Goal: Feedback & Contribution: Submit feedback/report problem

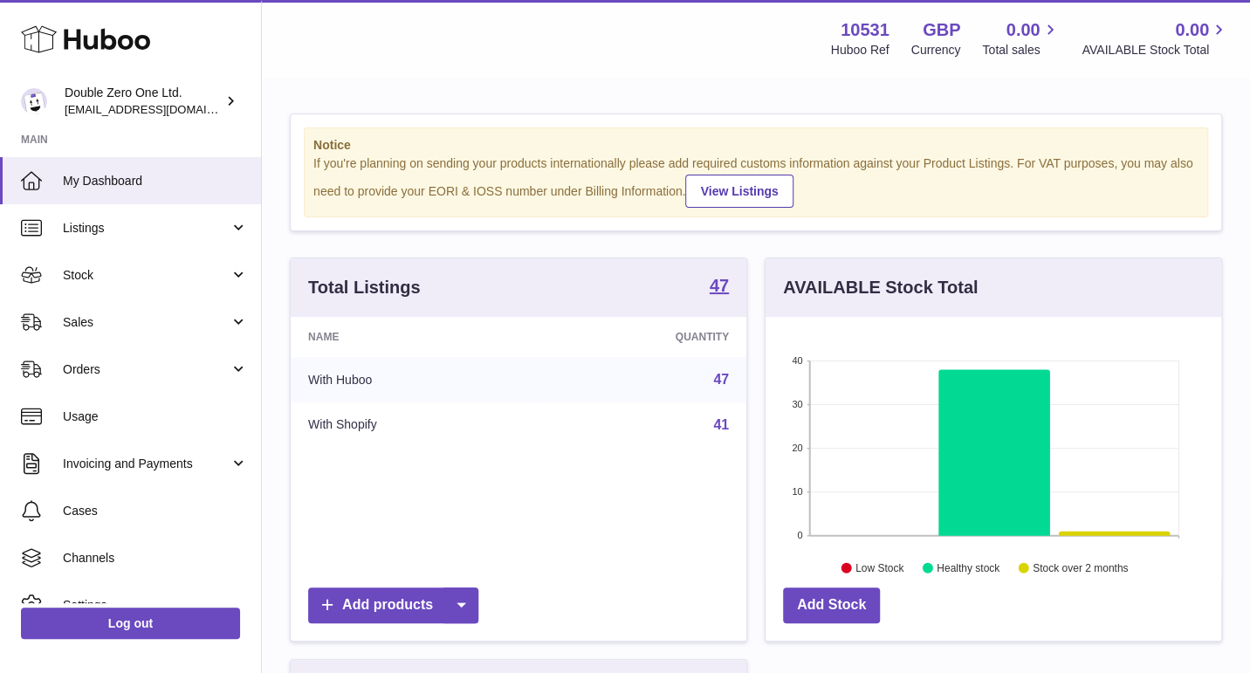
scroll to position [271, 456]
click at [132, 318] on span "Sales" at bounding box center [146, 322] width 167 height 17
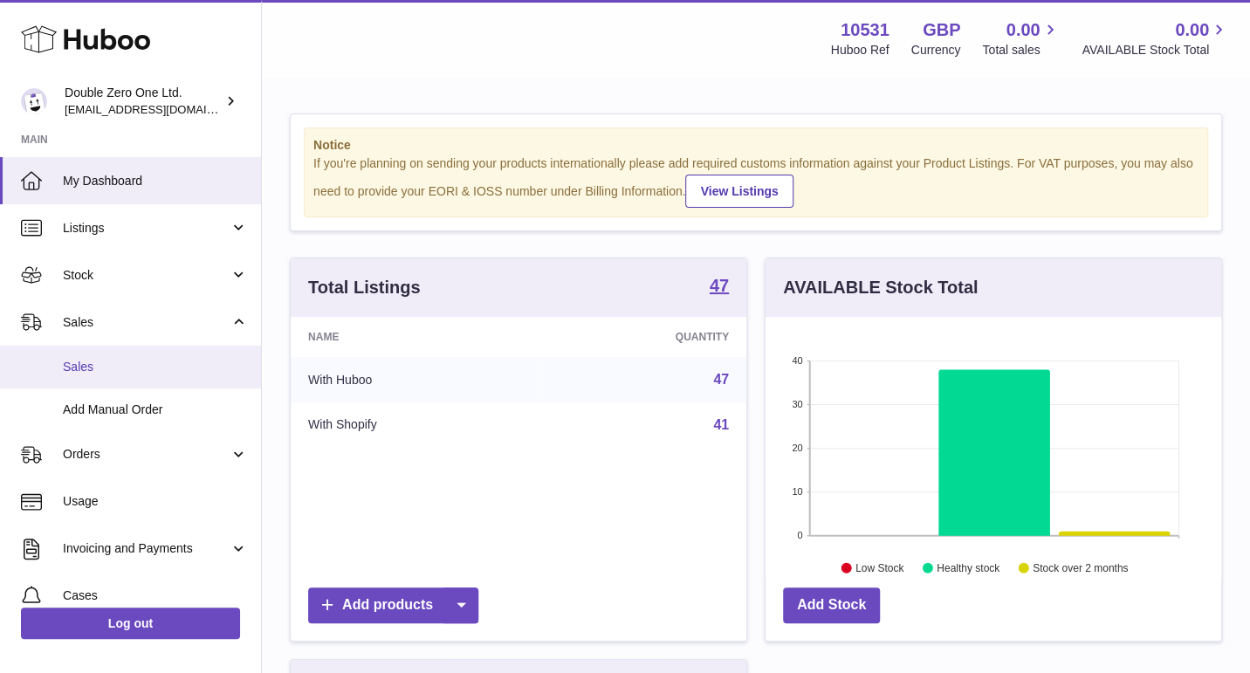
click at [114, 366] on span "Sales" at bounding box center [155, 367] width 185 height 17
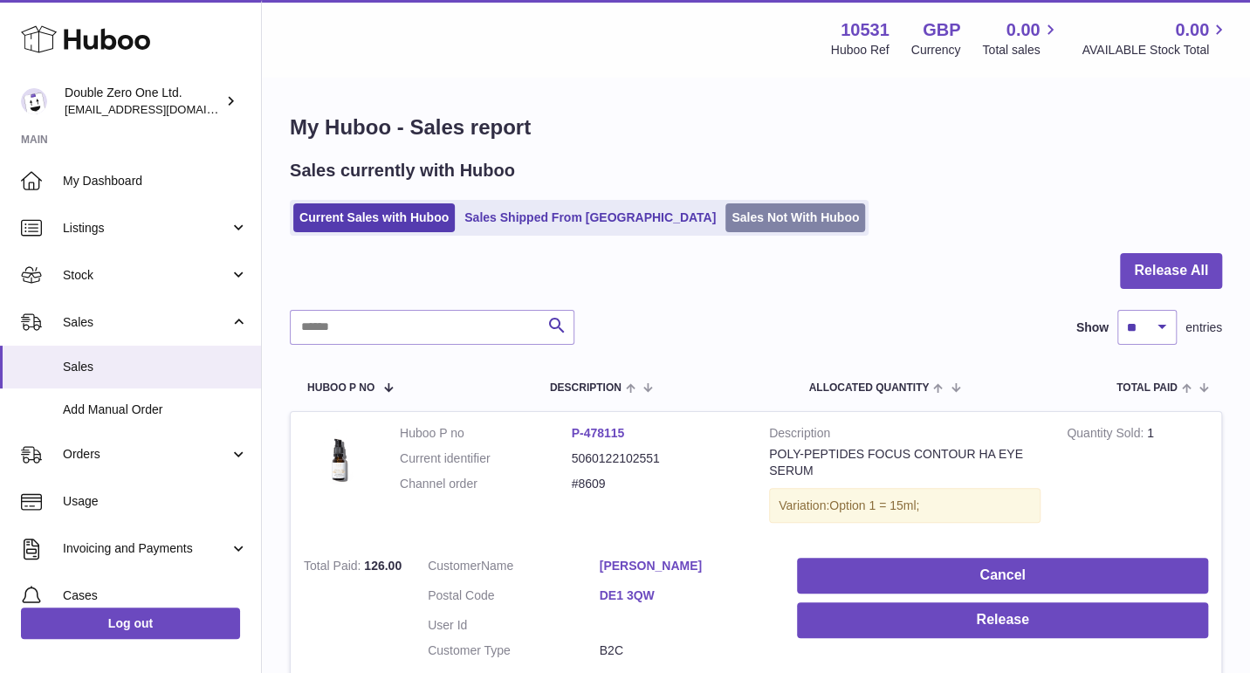
click at [725, 214] on link "Sales Not With Huboo" at bounding box center [795, 217] width 140 height 29
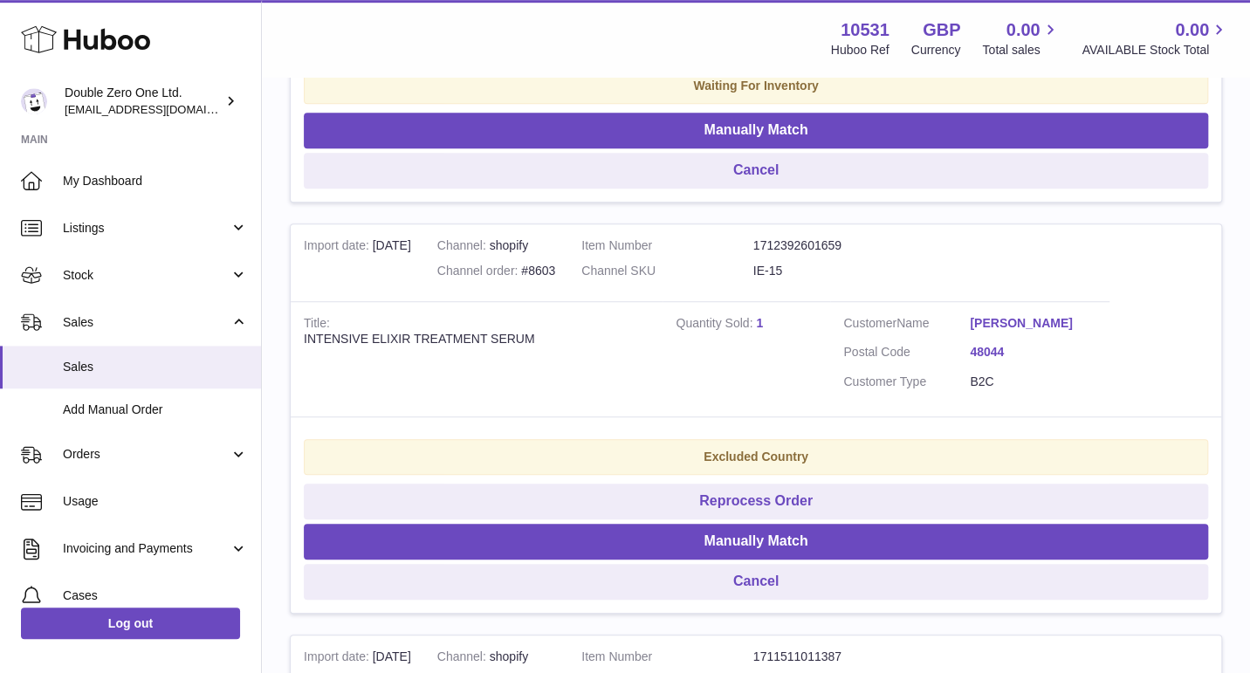
scroll to position [619, 0]
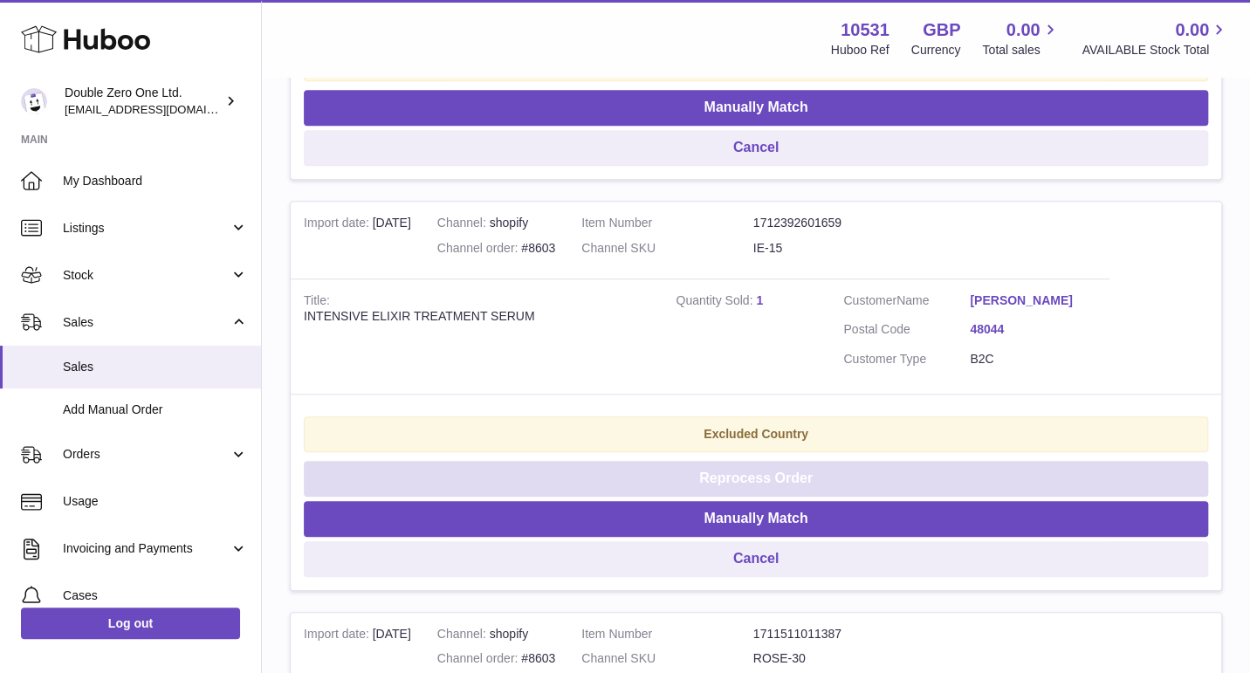
click at [630, 473] on button "Reprocess Order" at bounding box center [756, 479] width 904 height 36
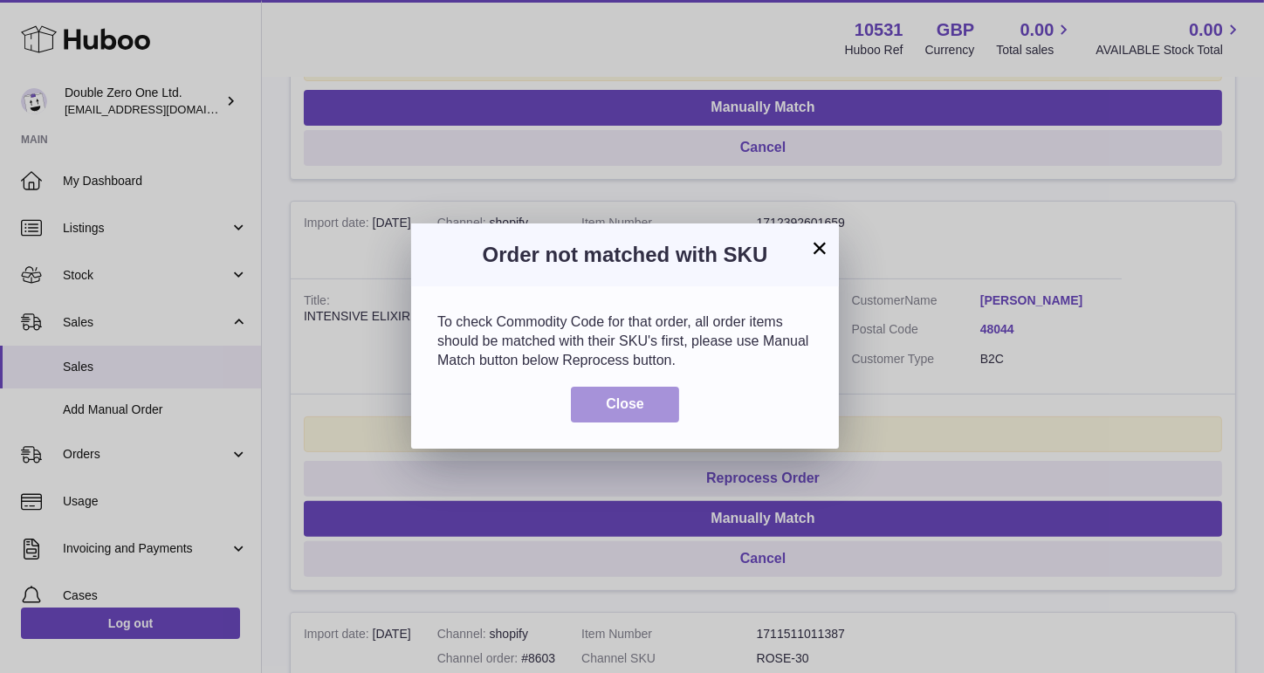
click at [633, 406] on span "Close" at bounding box center [625, 403] width 38 height 15
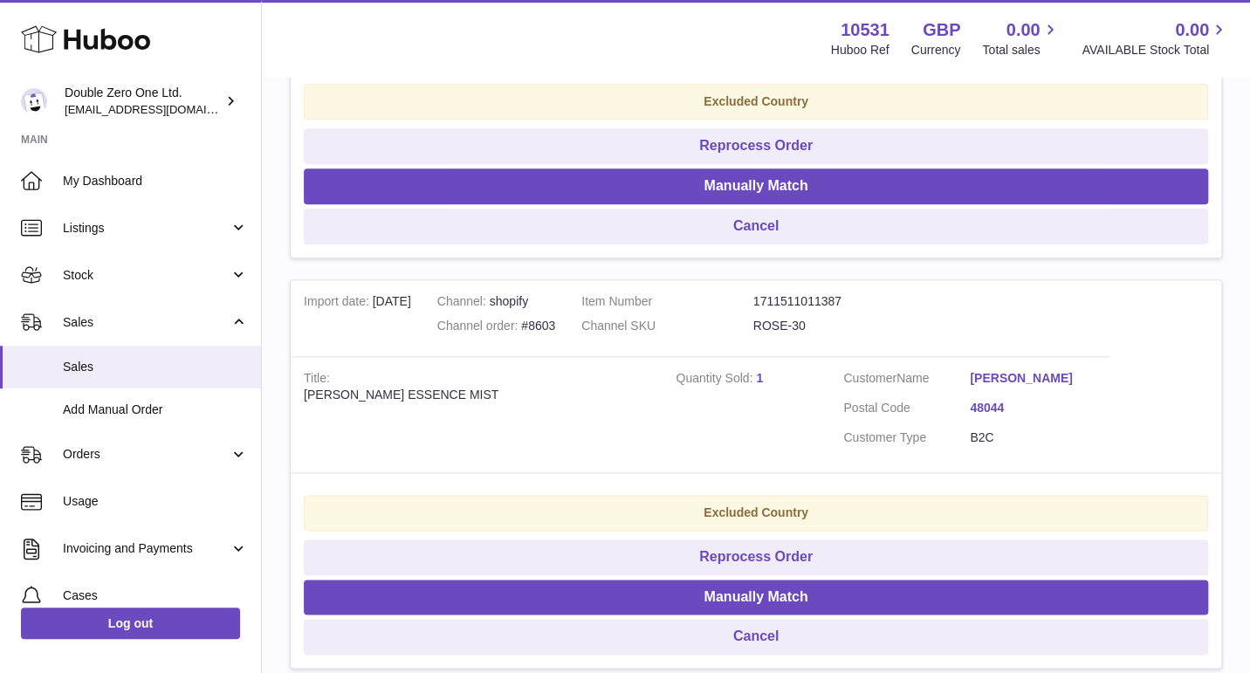
scroll to position [964, 0]
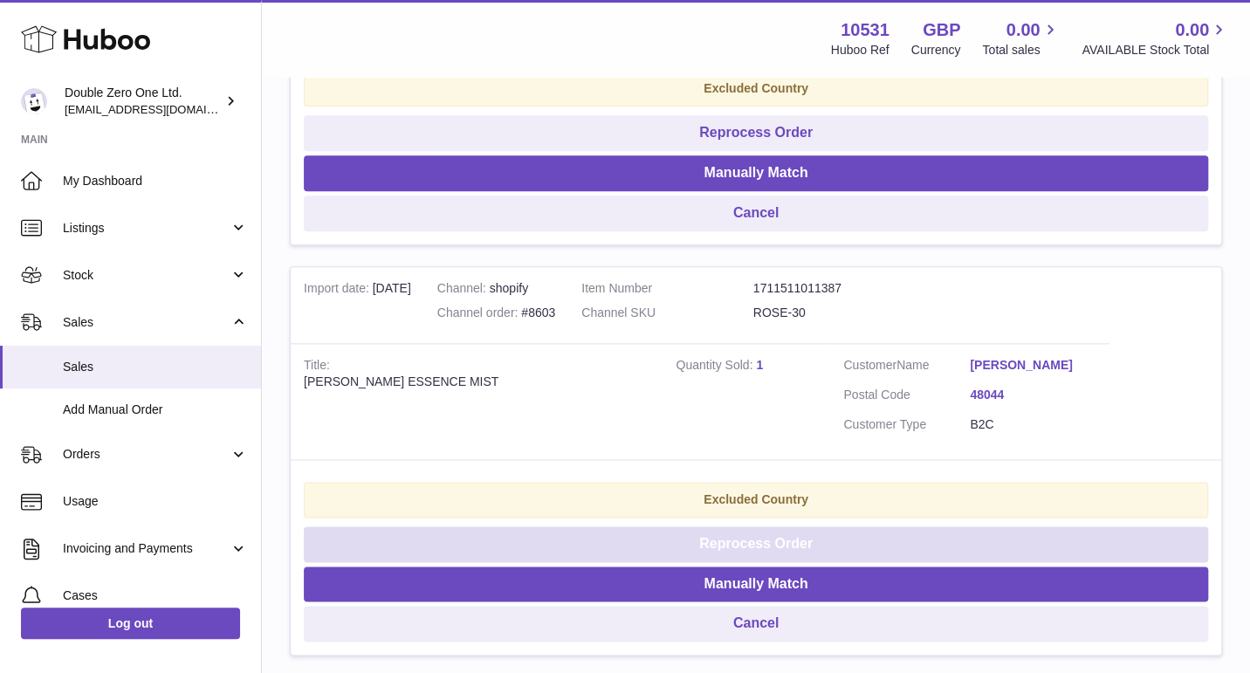
click at [650, 532] on button "Reprocess Order" at bounding box center [756, 544] width 904 height 36
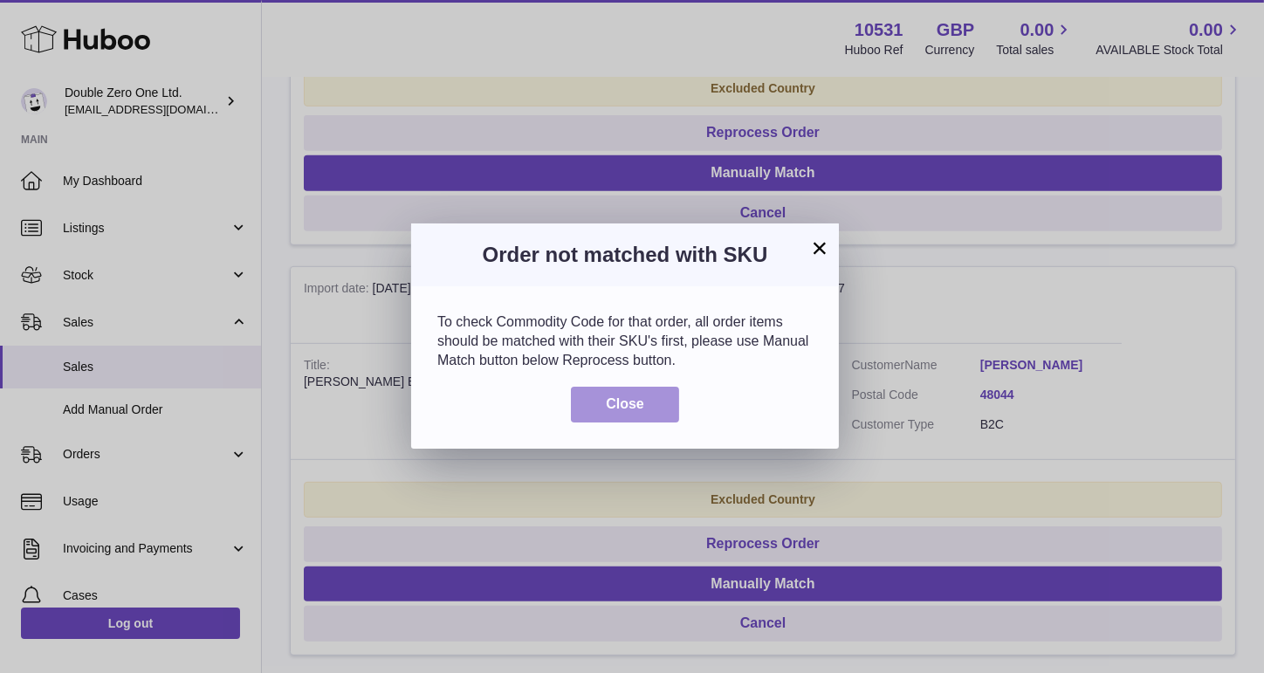
click at [657, 419] on button "Close" at bounding box center [625, 405] width 108 height 36
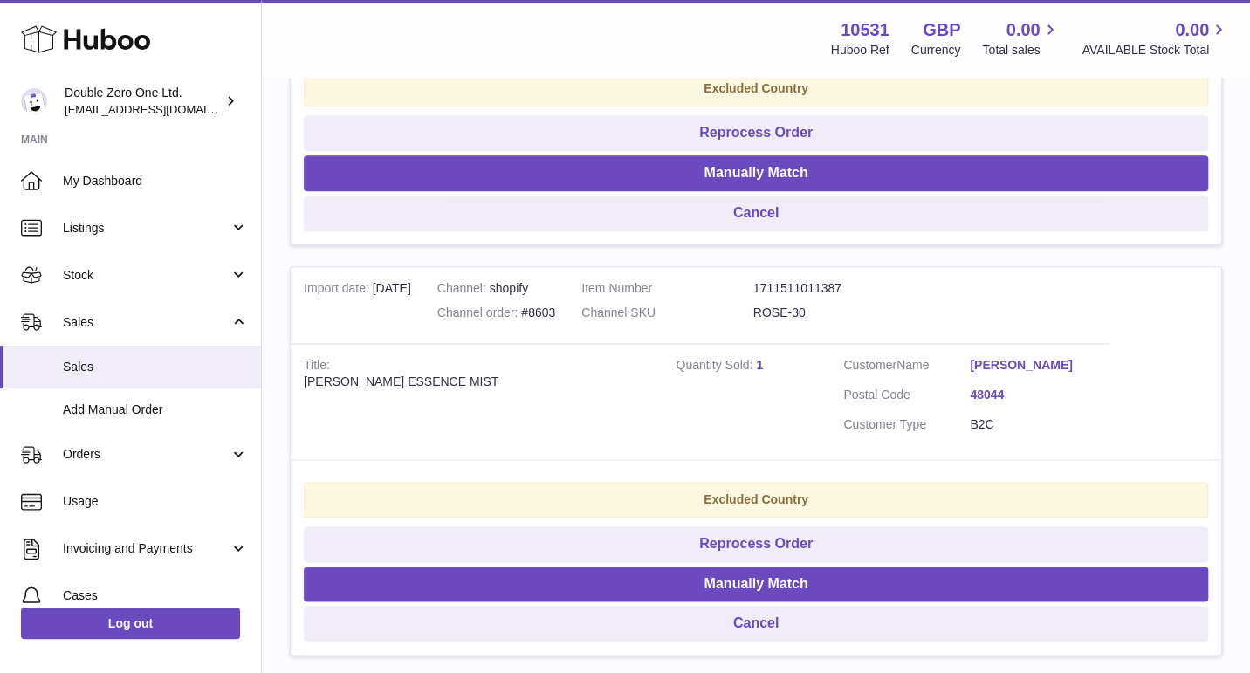
scroll to position [1099, 0]
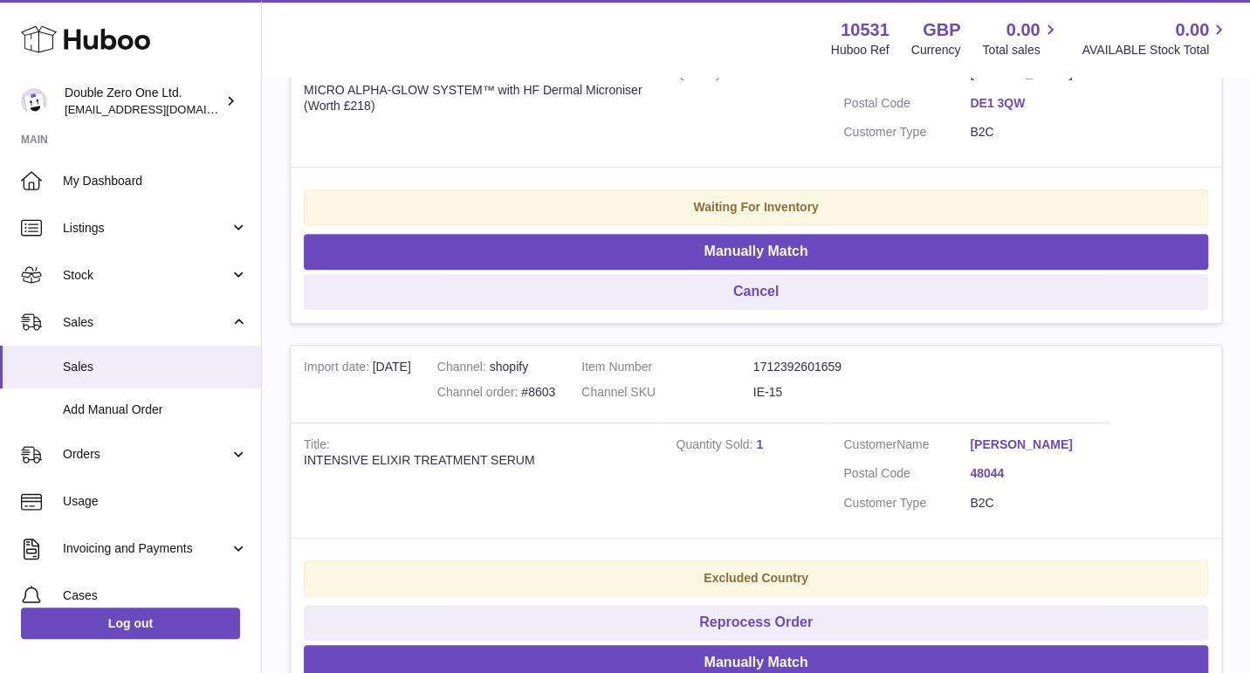
scroll to position [634, 0]
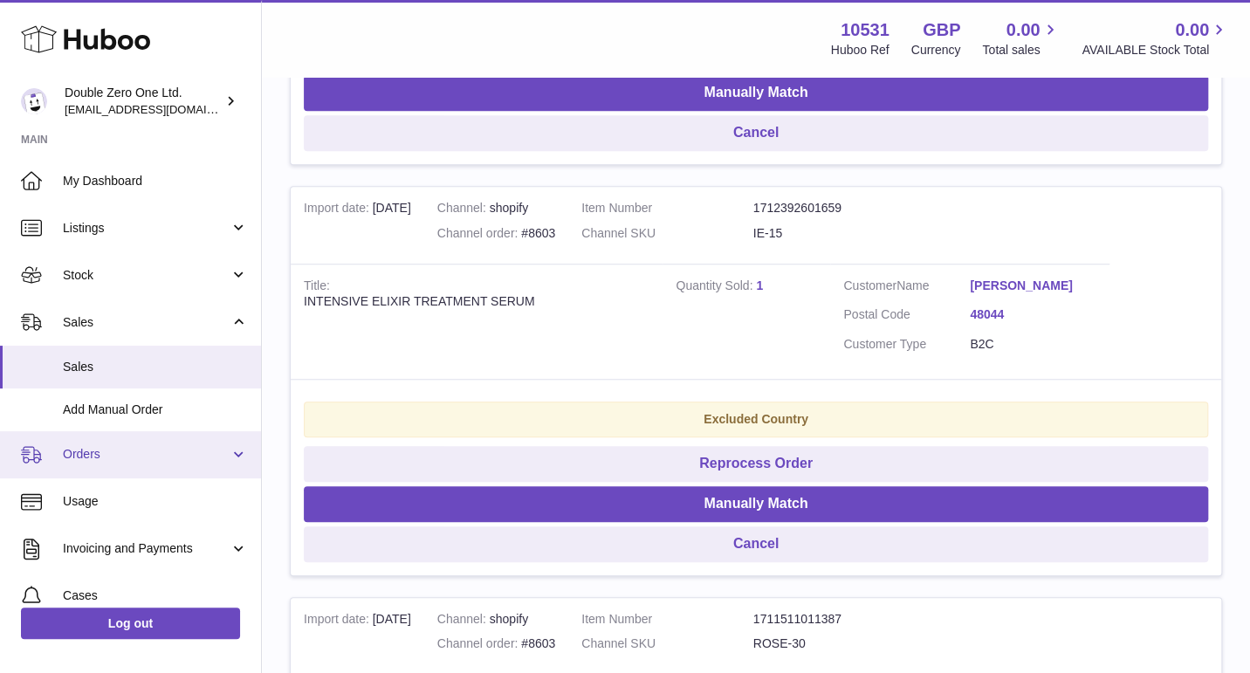
click at [134, 449] on span "Orders" at bounding box center [146, 454] width 167 height 17
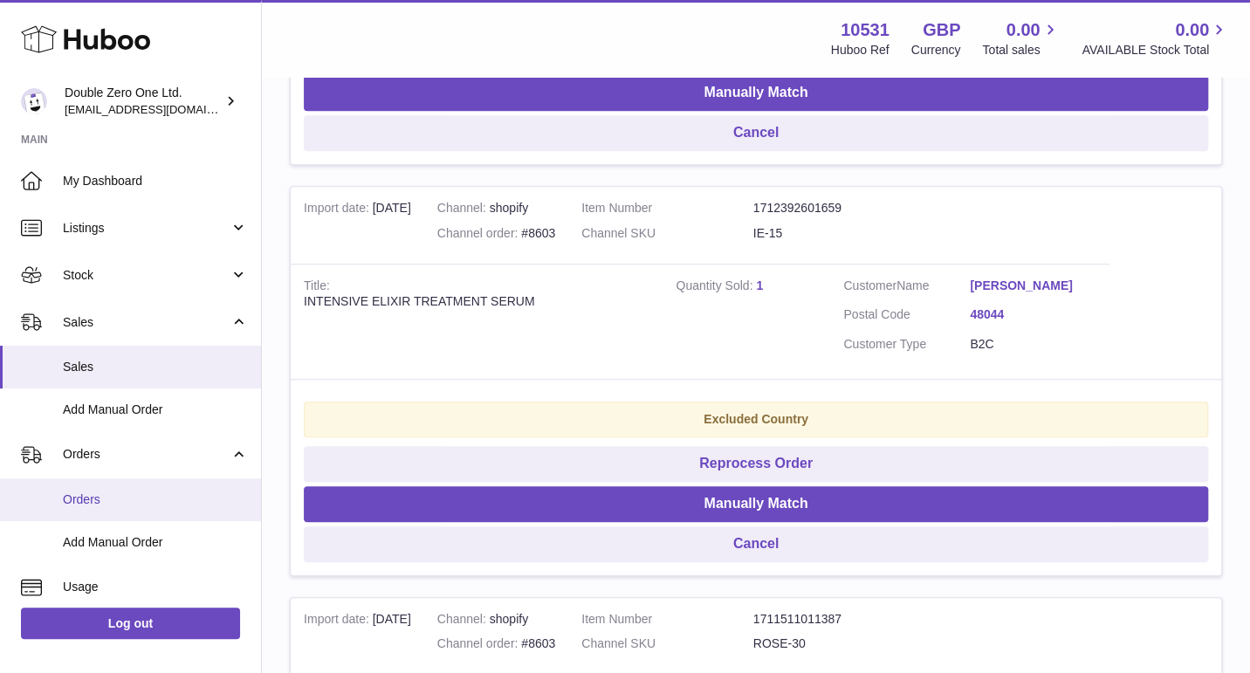
drag, startPoint x: 131, startPoint y: 491, endPoint x: 153, endPoint y: 479, distance: 25.0
click at [131, 491] on span "Orders" at bounding box center [155, 499] width 185 height 17
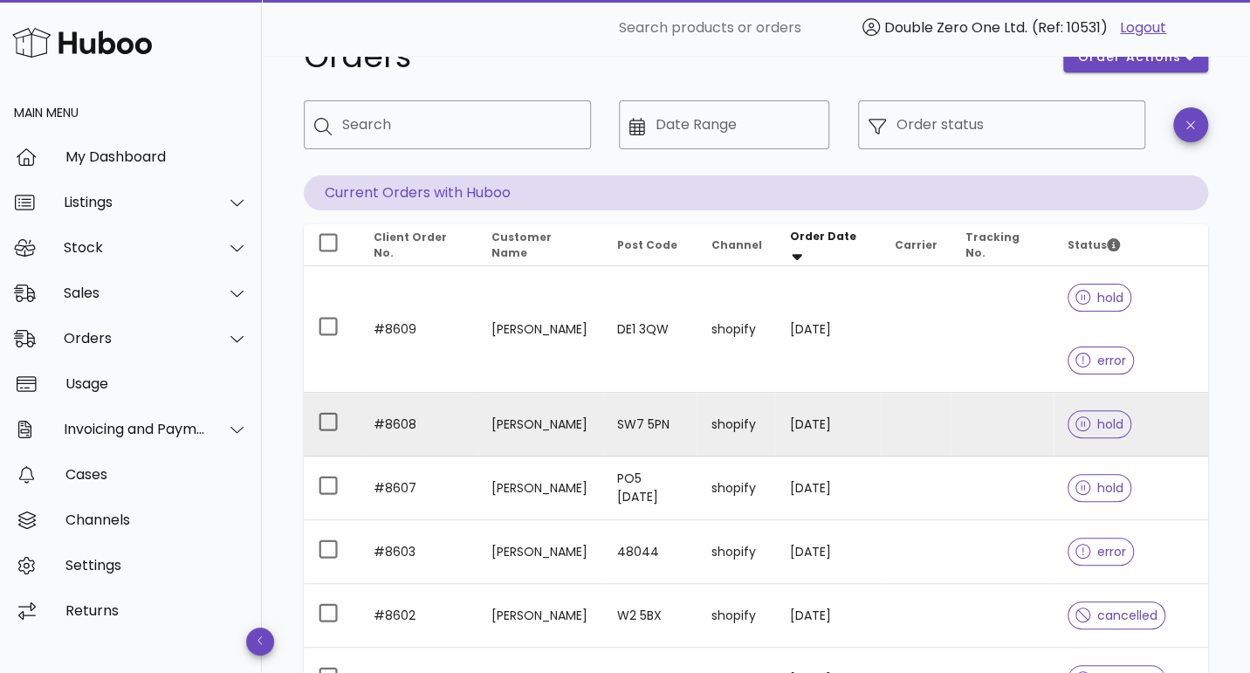
scroll to position [58, 0]
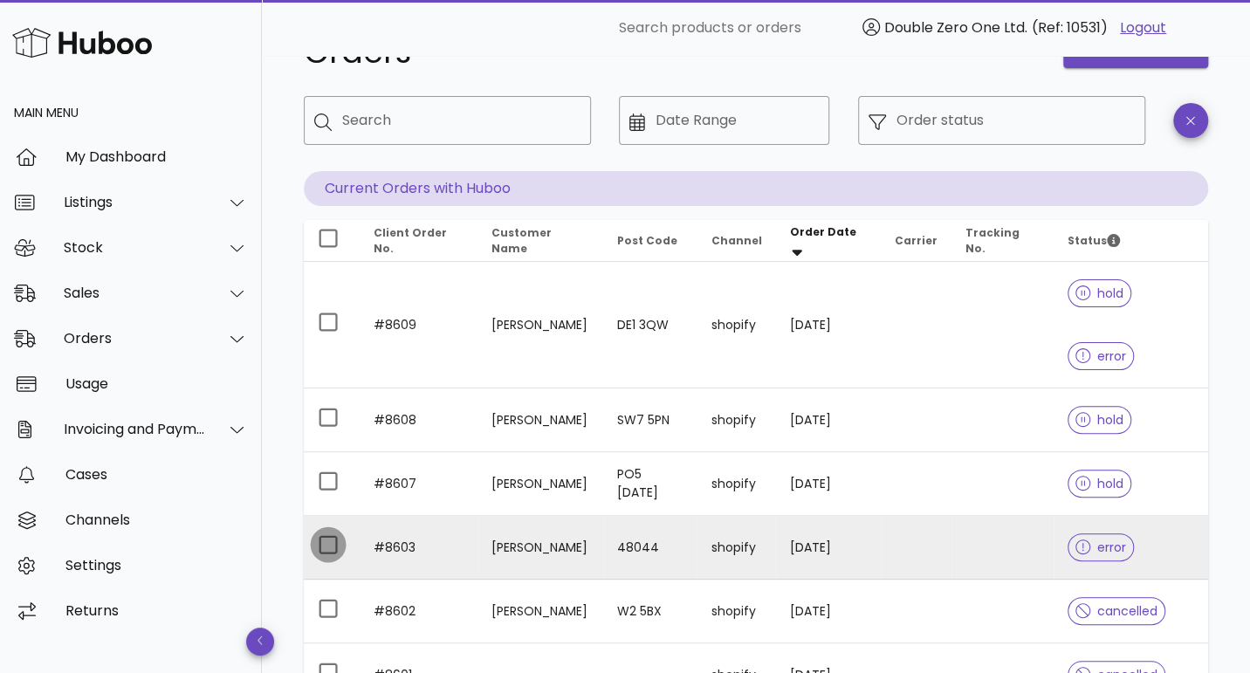
click at [331, 530] on div at bounding box center [328, 545] width 30 height 30
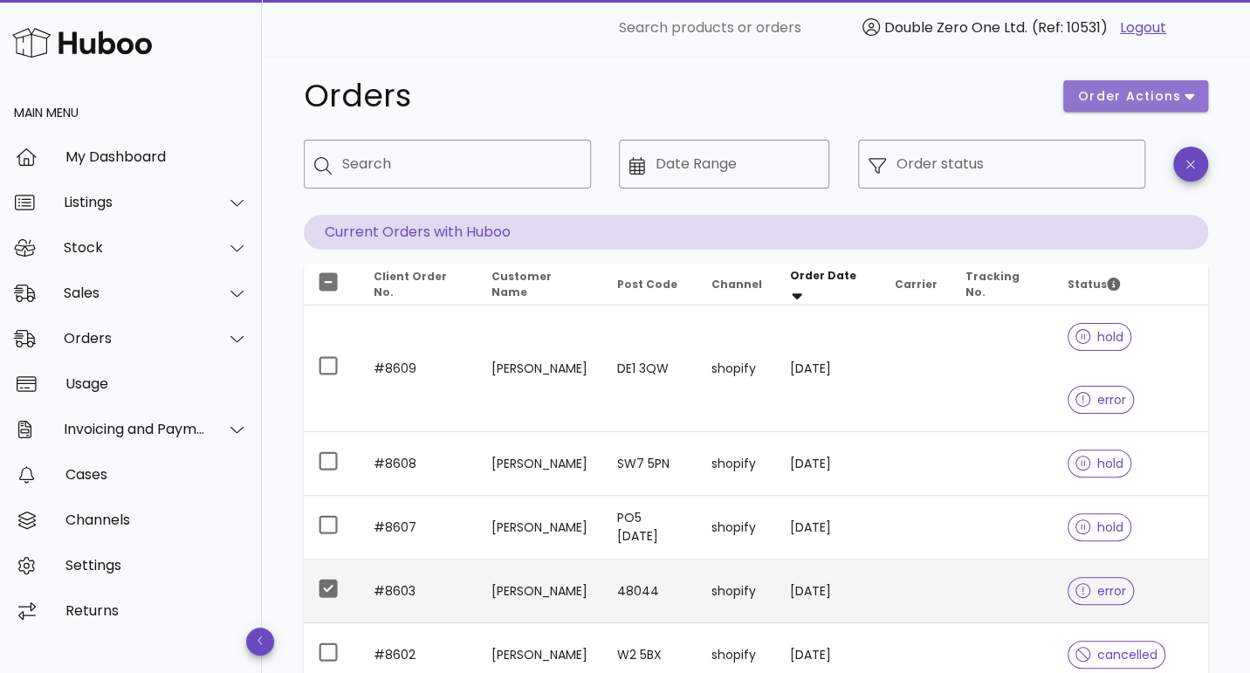
click at [1142, 102] on span "order actions" at bounding box center [1129, 96] width 105 height 18
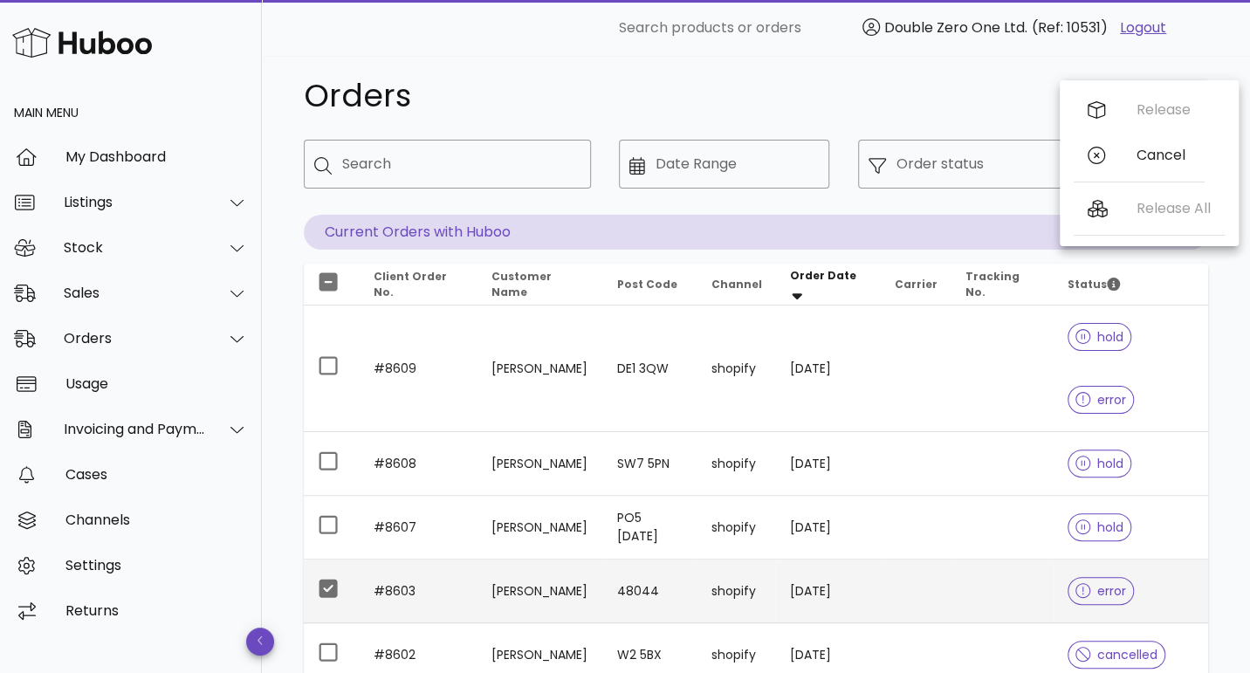
click at [890, 88] on h1 "Orders" at bounding box center [673, 95] width 738 height 31
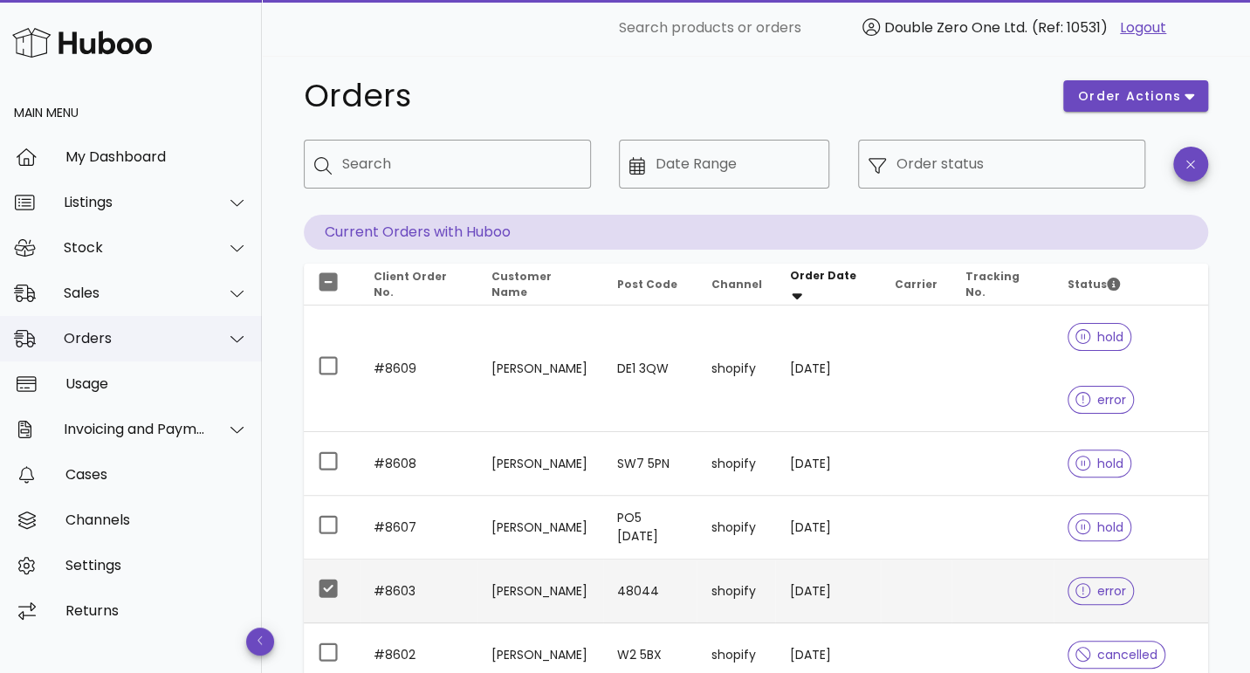
click at [99, 328] on div "Orders" at bounding box center [131, 338] width 262 height 45
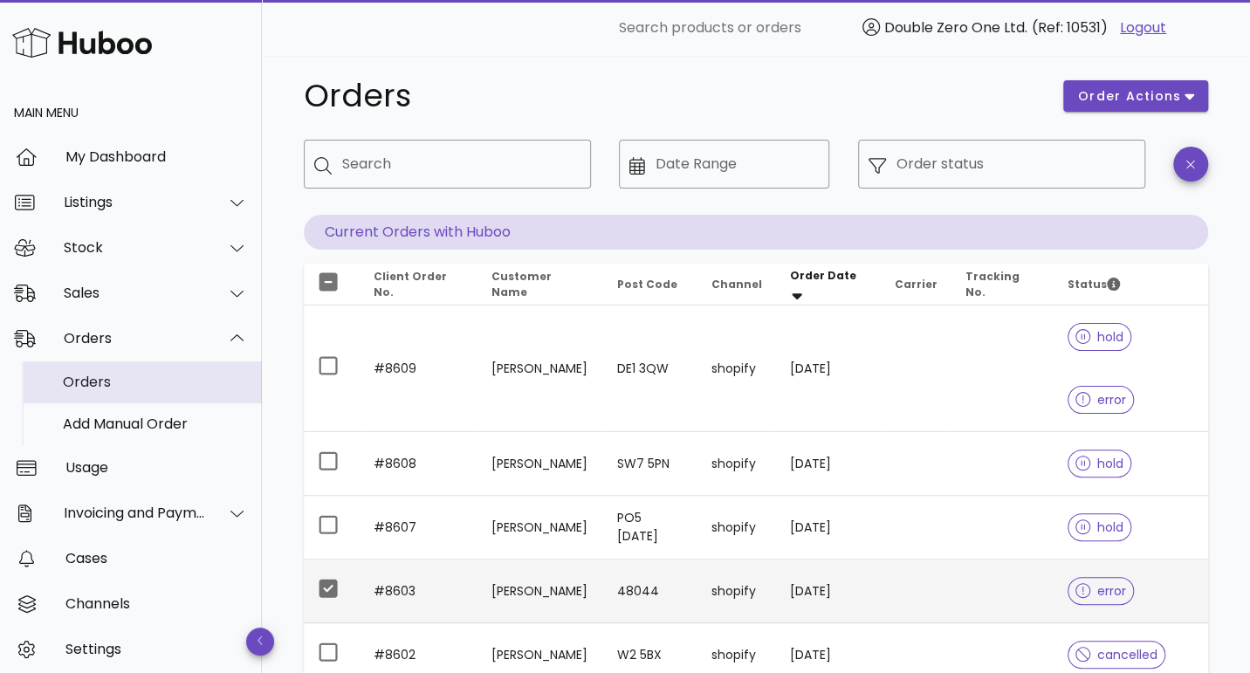
click at [140, 378] on div "Orders" at bounding box center [155, 382] width 185 height 17
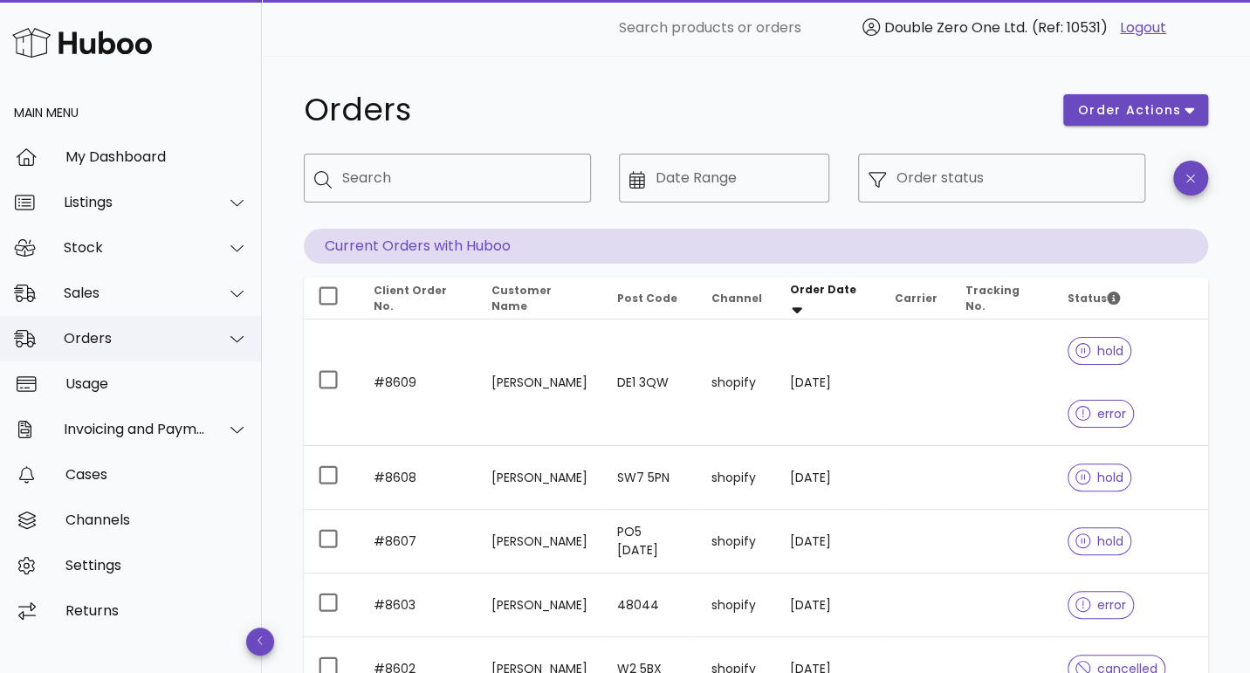
click at [115, 340] on div "Orders" at bounding box center [135, 338] width 142 height 17
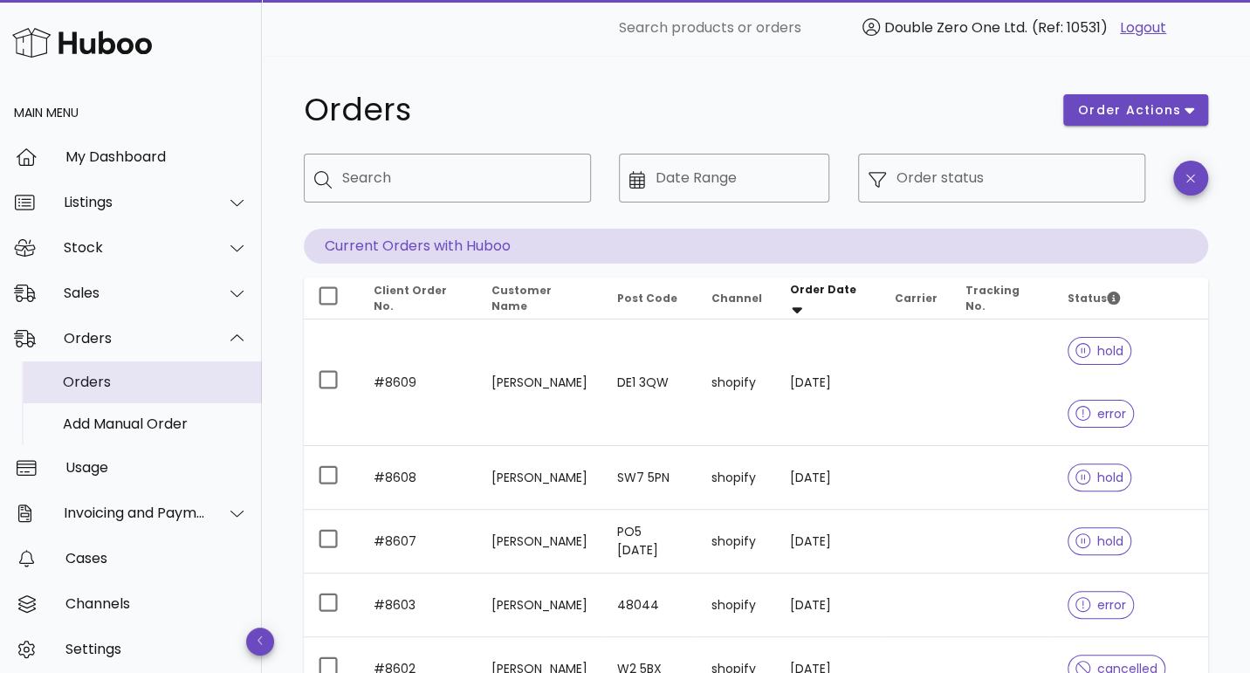
click at [112, 374] on div "Orders" at bounding box center [155, 382] width 185 height 17
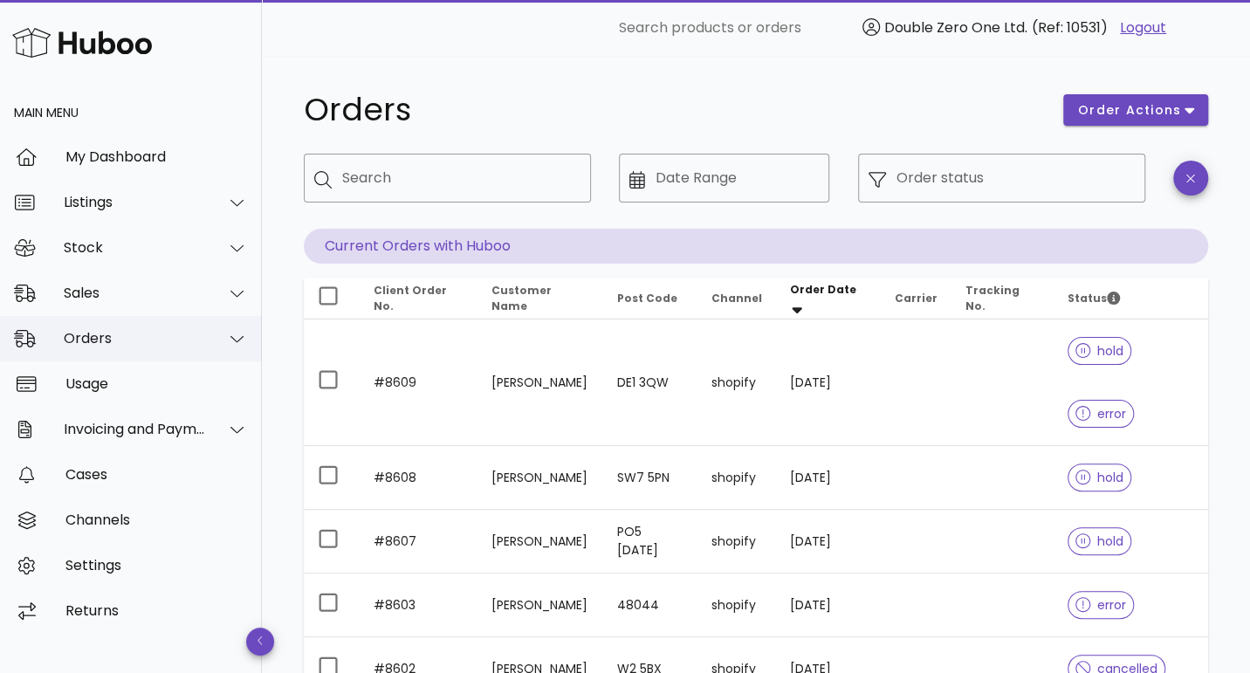
click at [127, 327] on div "Orders" at bounding box center [131, 338] width 262 height 45
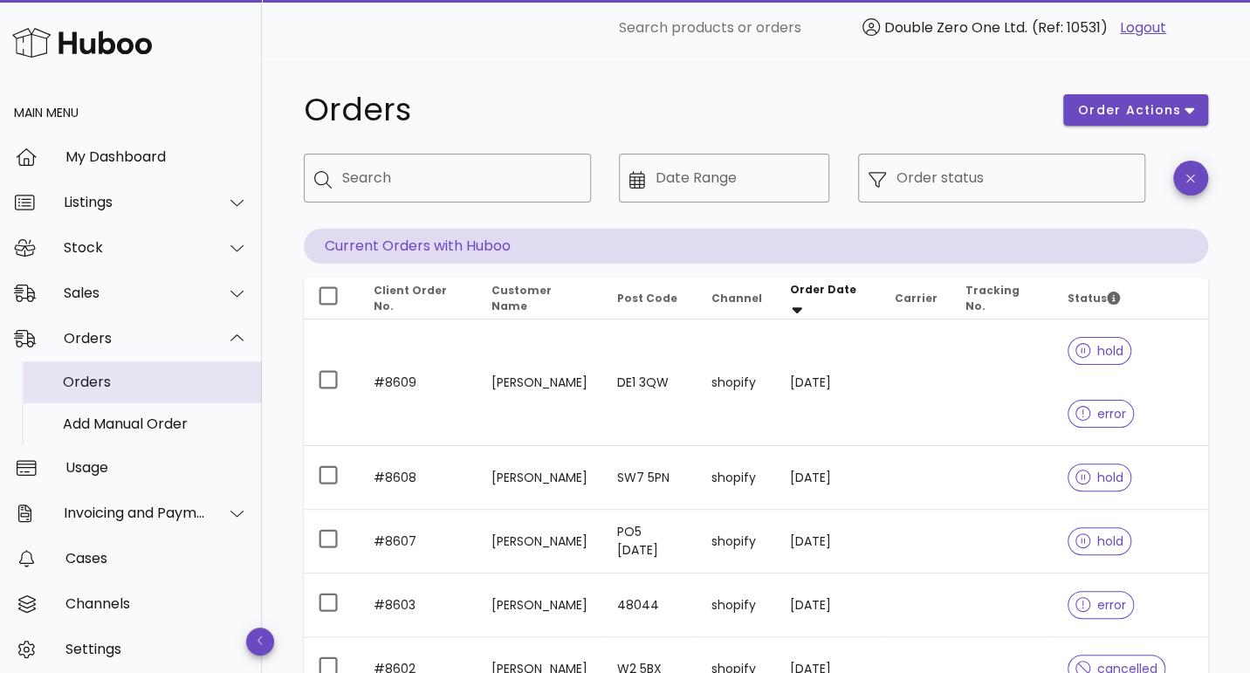
click at [101, 376] on div "Orders" at bounding box center [155, 382] width 185 height 17
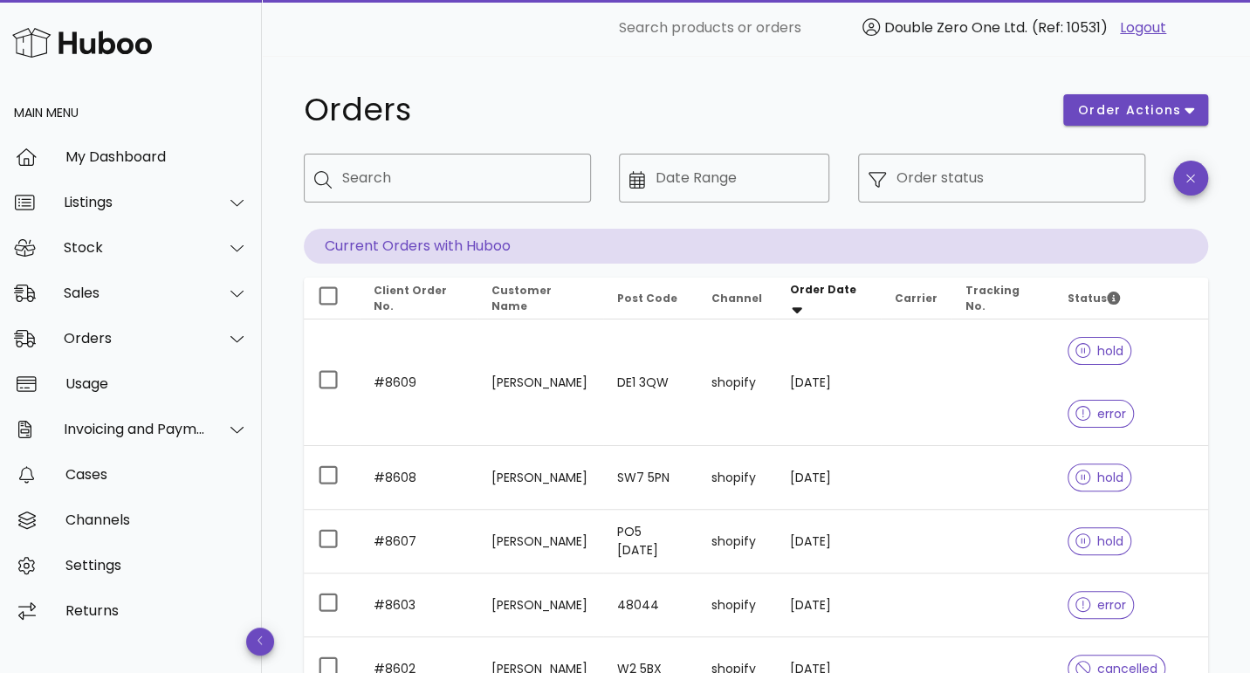
scroll to position [14, 0]
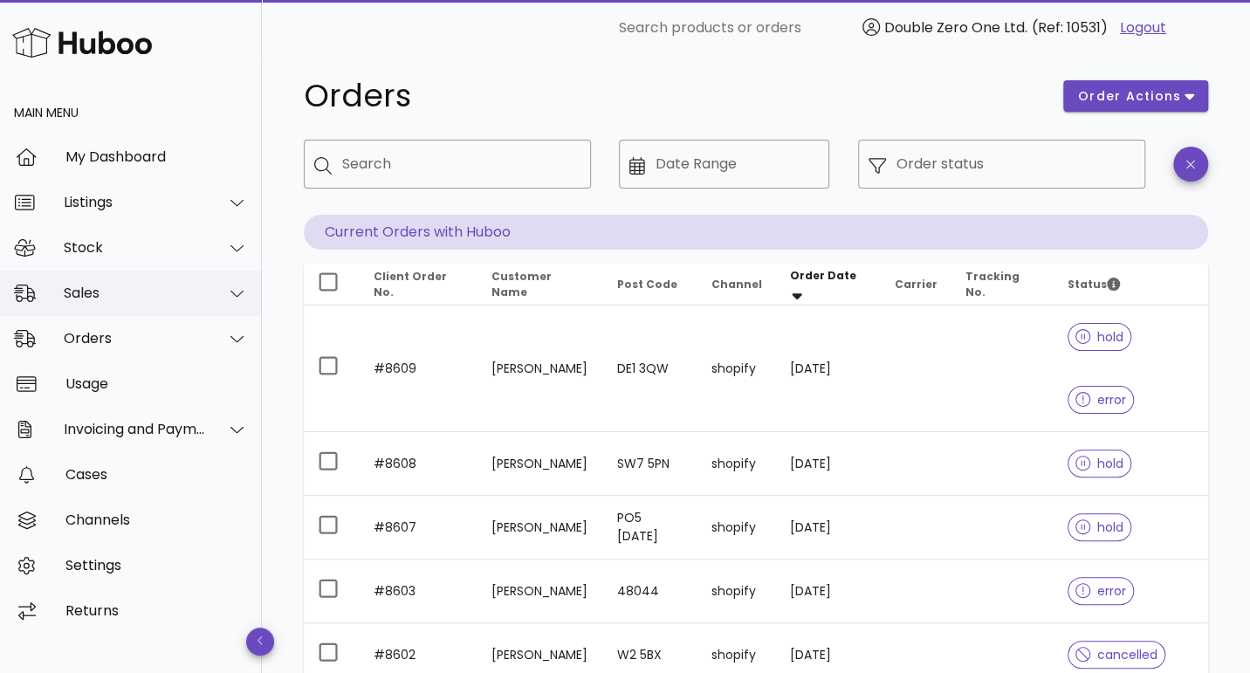
click at [125, 289] on div "Sales" at bounding box center [135, 293] width 142 height 17
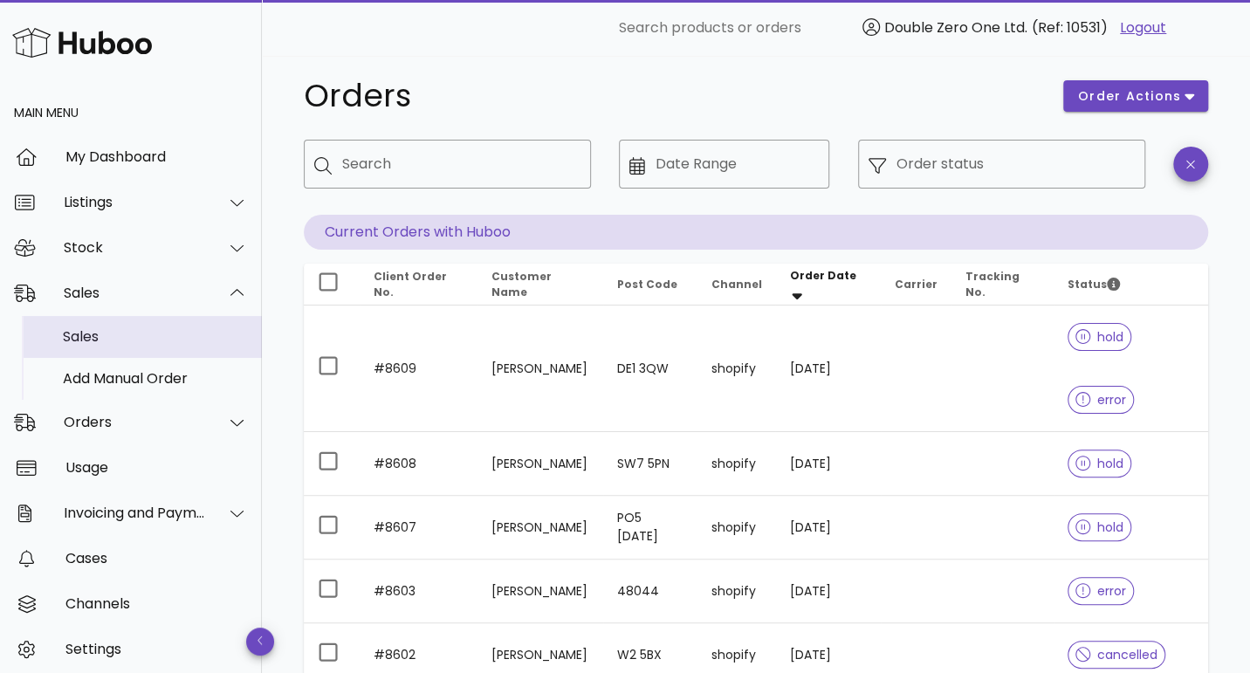
click at [114, 327] on div "Sales" at bounding box center [155, 337] width 185 height 38
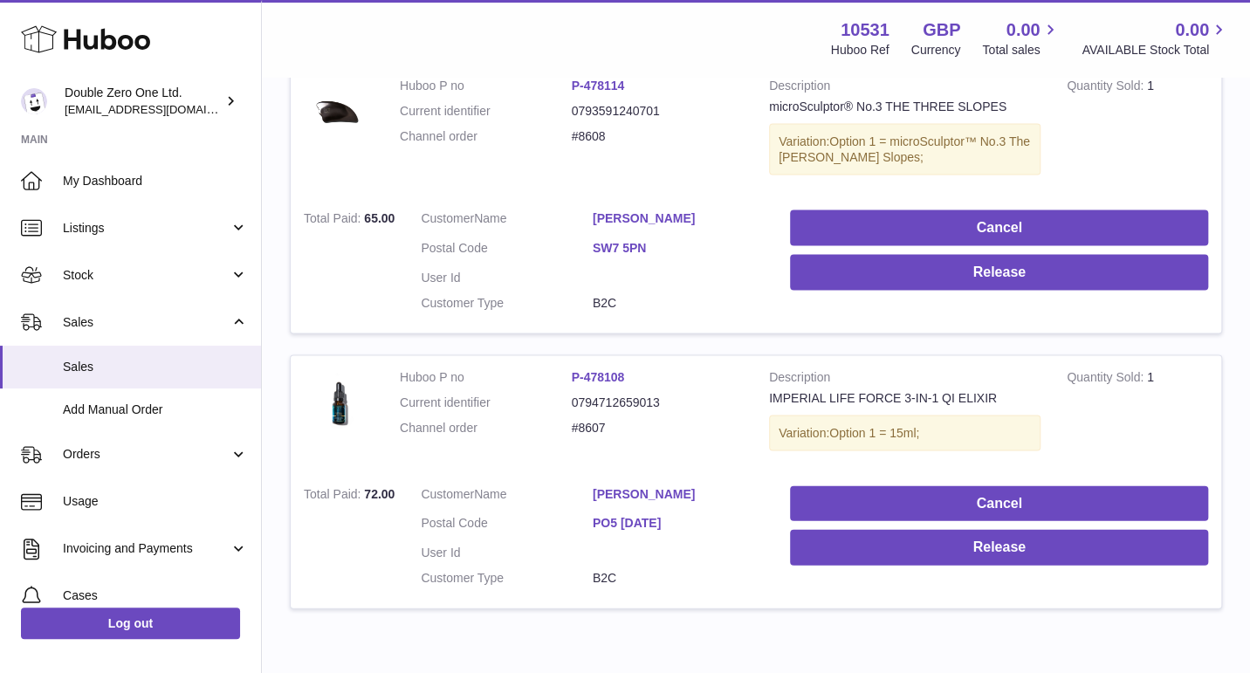
scroll to position [1841, 0]
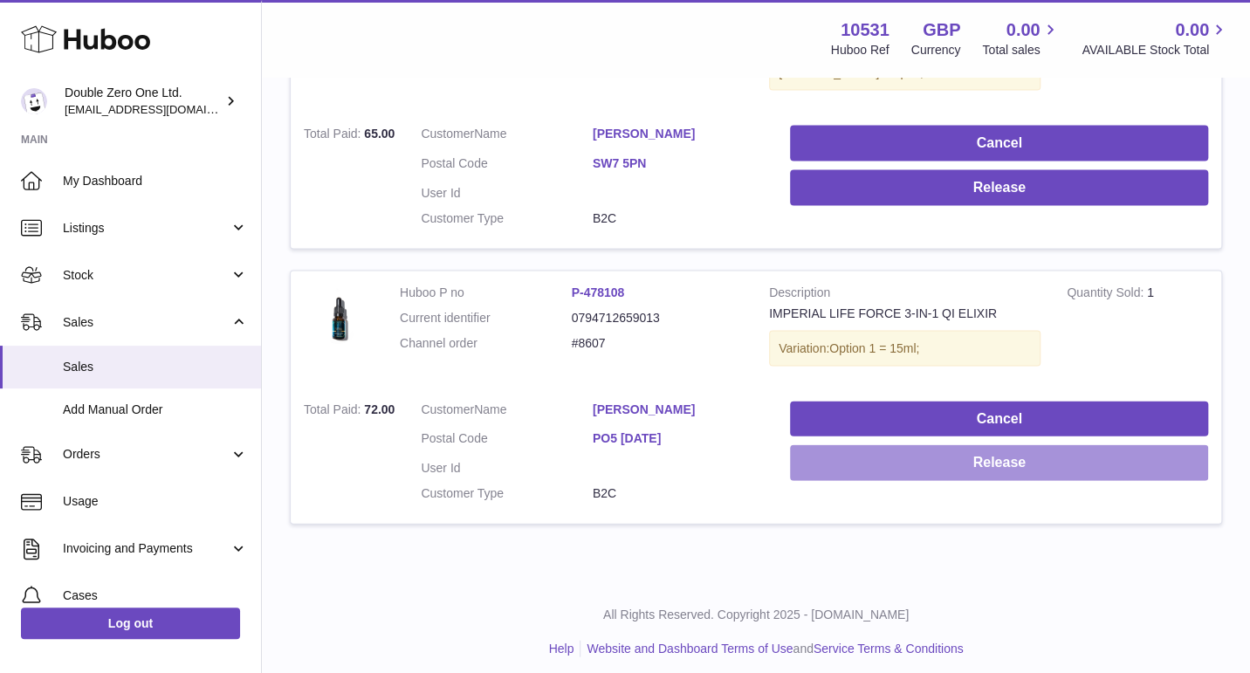
click at [901, 456] on button "Release" at bounding box center [999, 463] width 418 height 36
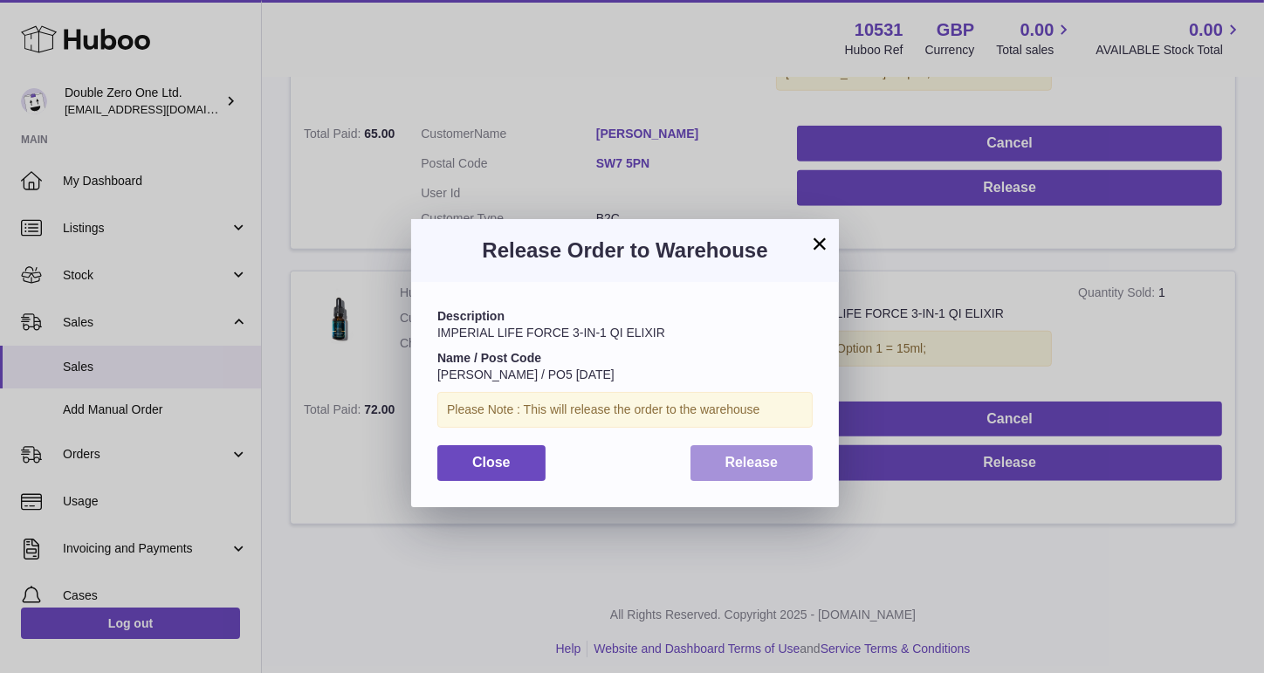
click at [759, 462] on span "Release" at bounding box center [751, 462] width 53 height 15
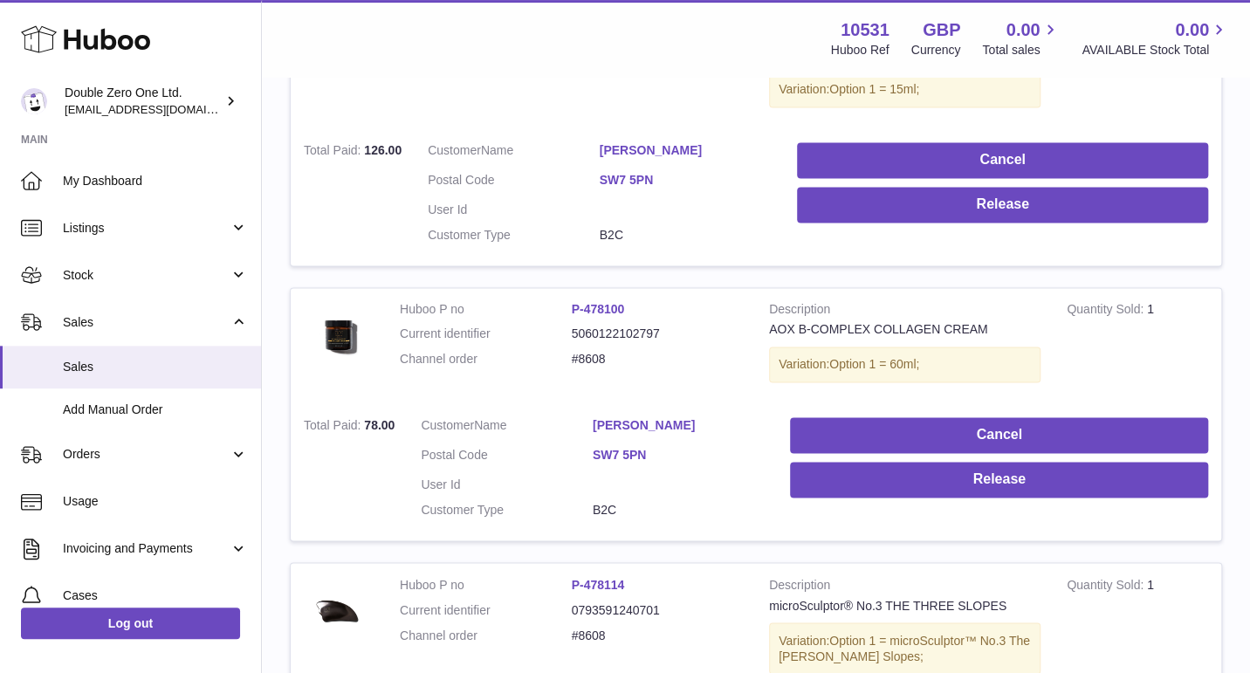
scroll to position [1178, 0]
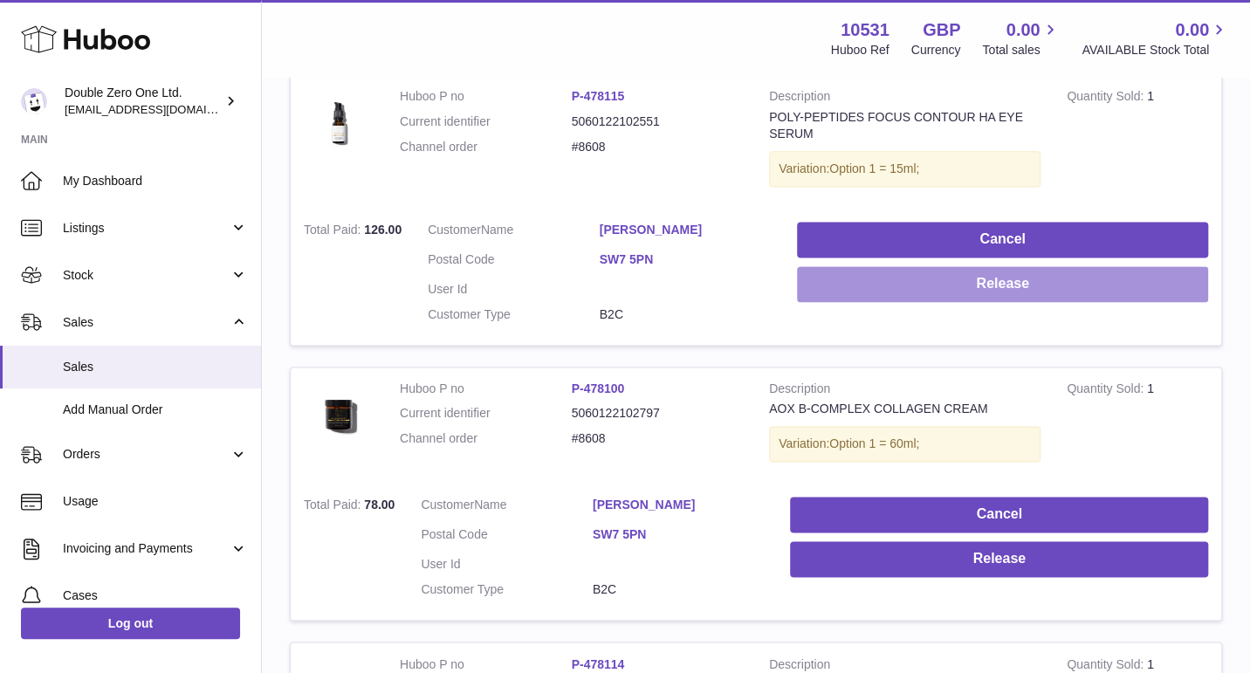
click at [854, 289] on button "Release" at bounding box center [1002, 284] width 411 height 36
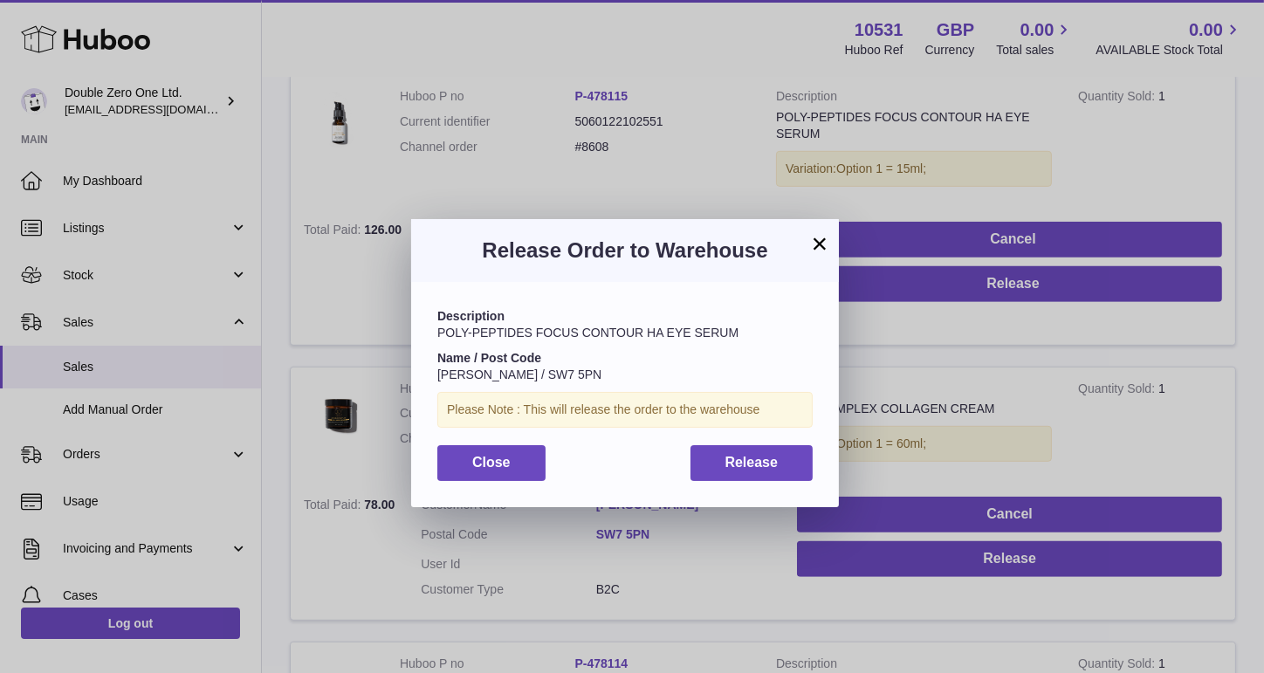
click at [820, 246] on button "×" at bounding box center [819, 243] width 21 height 21
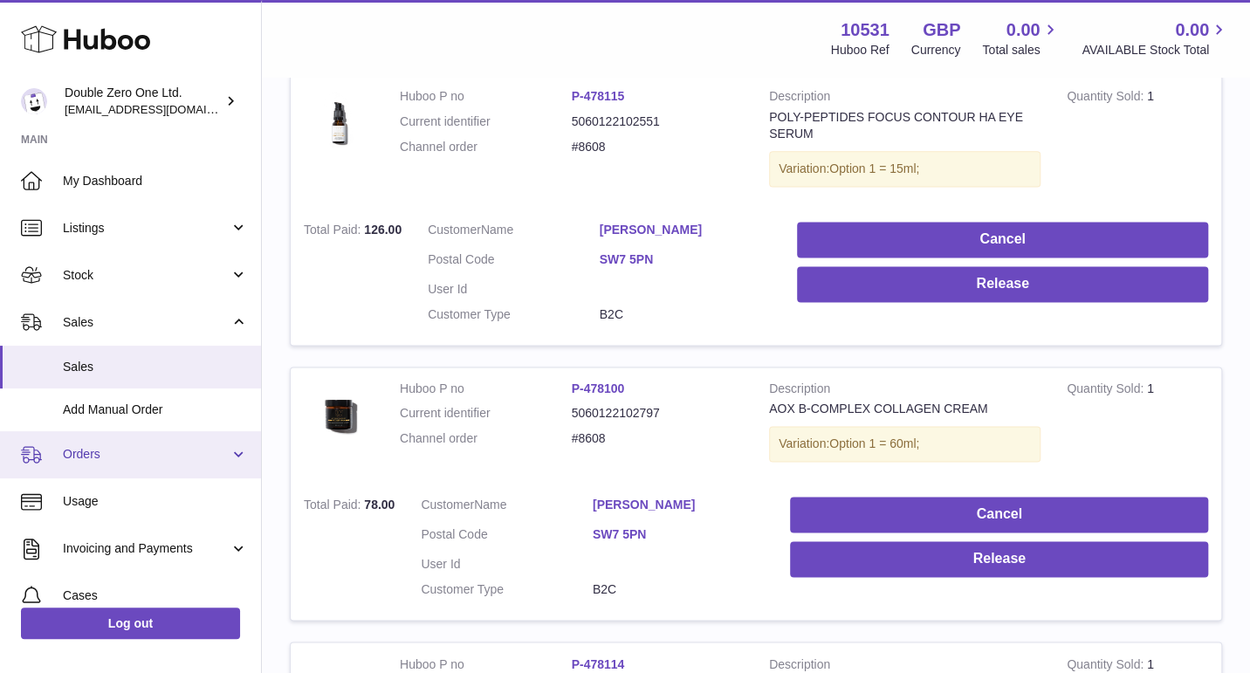
click at [132, 457] on span "Orders" at bounding box center [146, 454] width 167 height 17
drag, startPoint x: 145, startPoint y: 495, endPoint x: 233, endPoint y: 477, distance: 89.9
click at [144, 495] on span "Orders" at bounding box center [155, 499] width 185 height 17
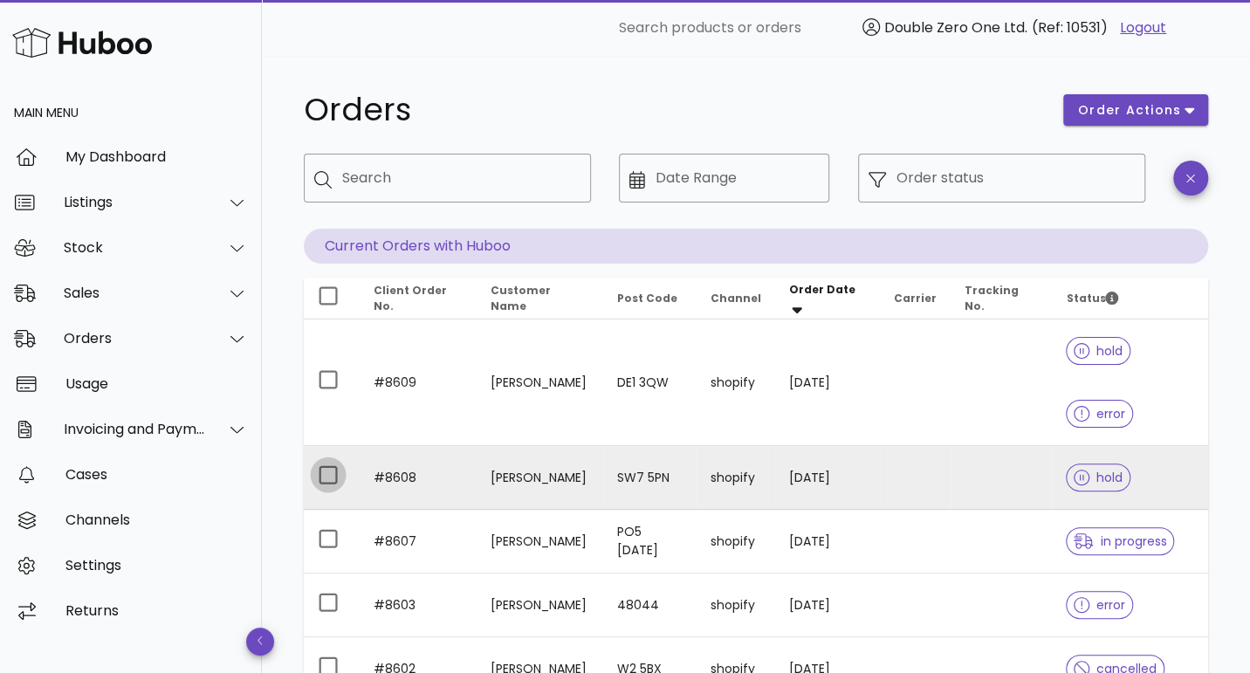
click at [334, 460] on div at bounding box center [328, 475] width 30 height 30
click at [1149, 113] on span "order actions" at bounding box center [1129, 110] width 105 height 18
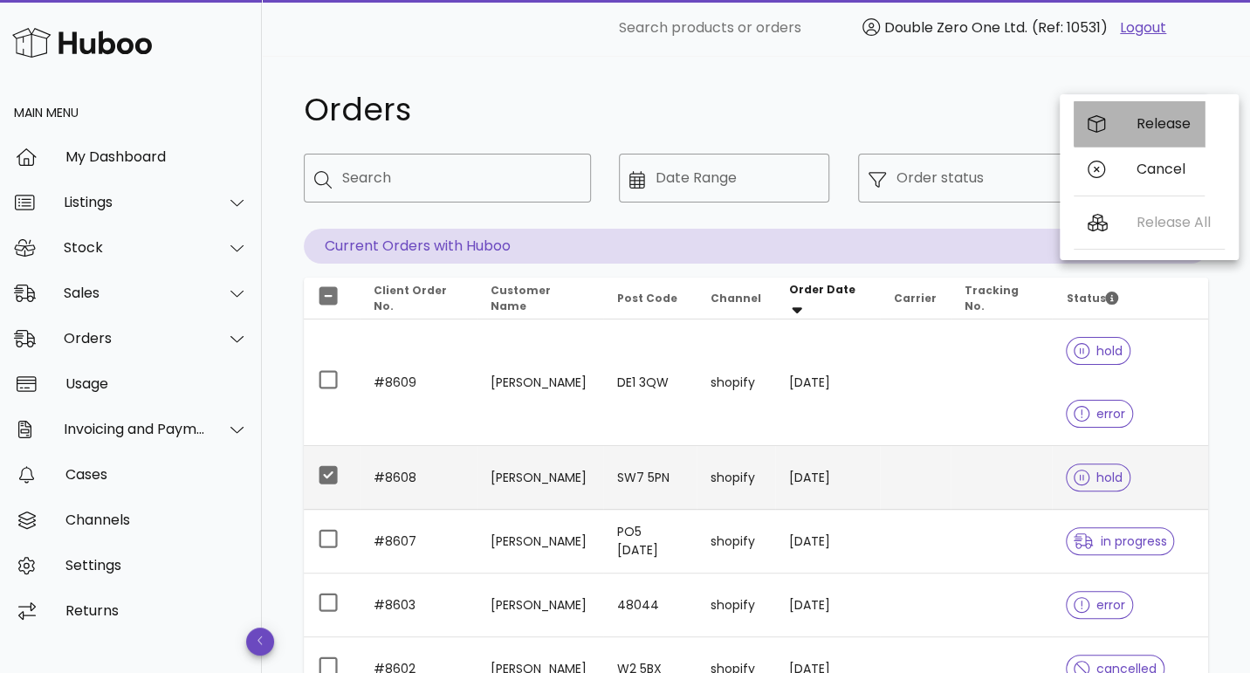
click at [1151, 128] on div "Release" at bounding box center [1163, 123] width 54 height 17
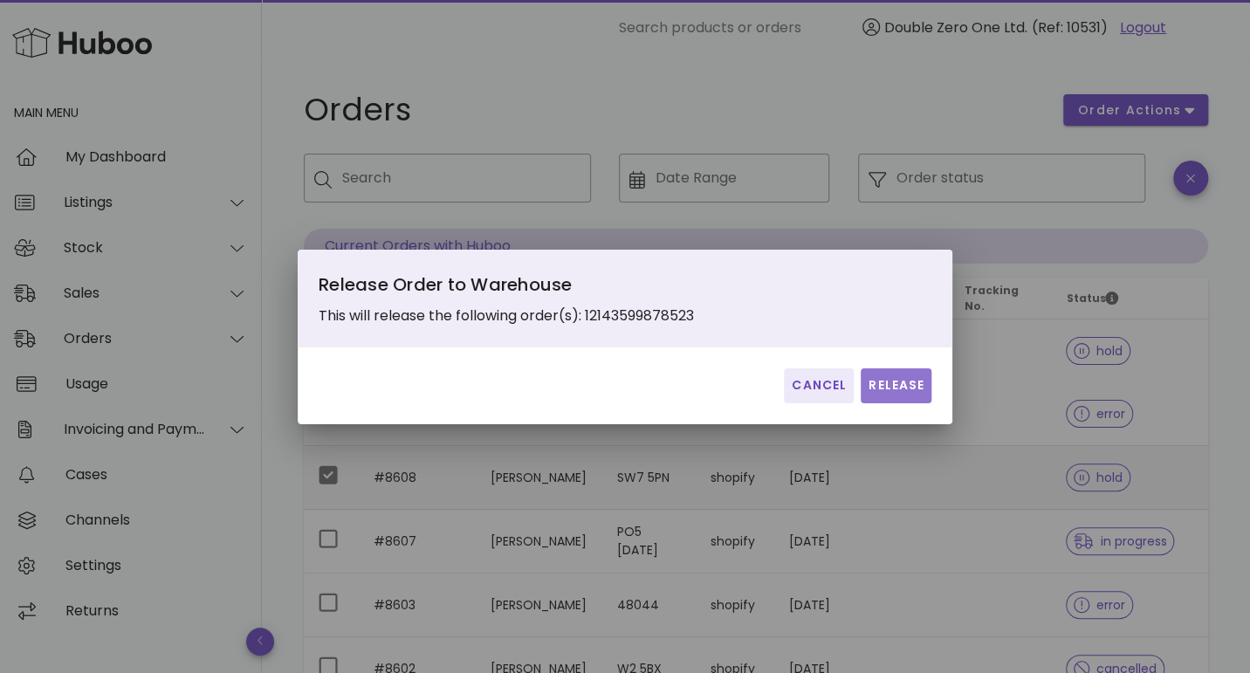
click at [890, 373] on button "Release" at bounding box center [896, 385] width 71 height 35
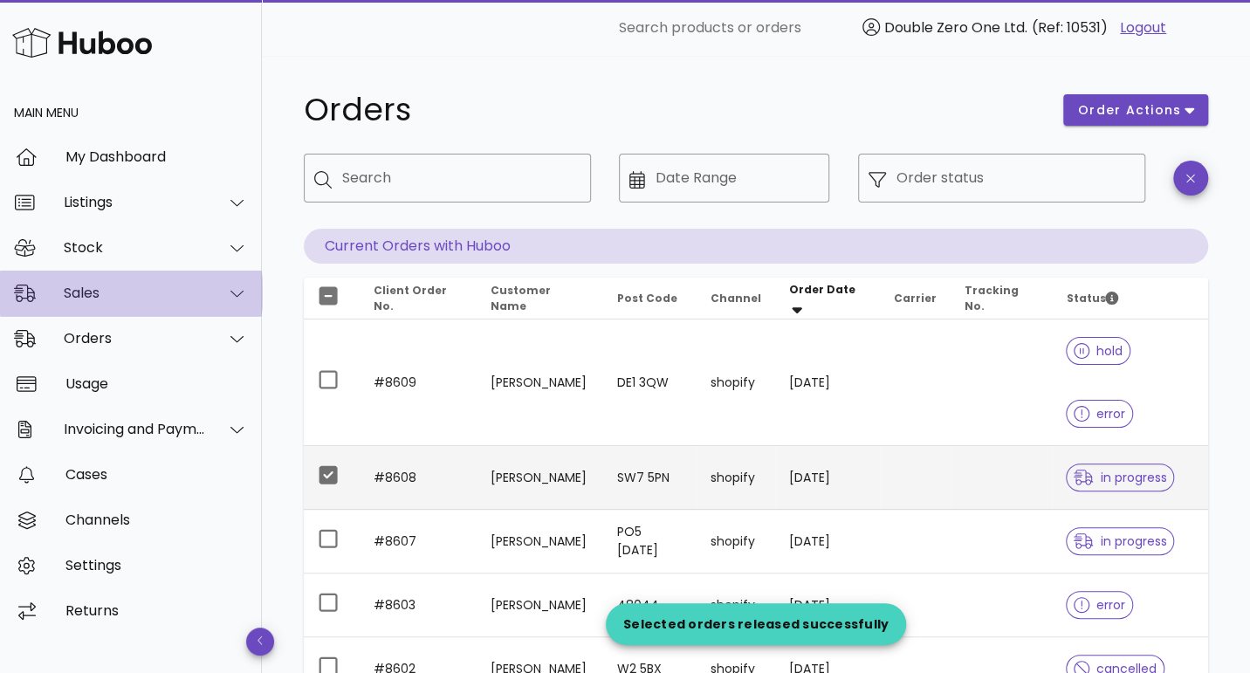
click at [108, 292] on div "Sales" at bounding box center [135, 293] width 142 height 17
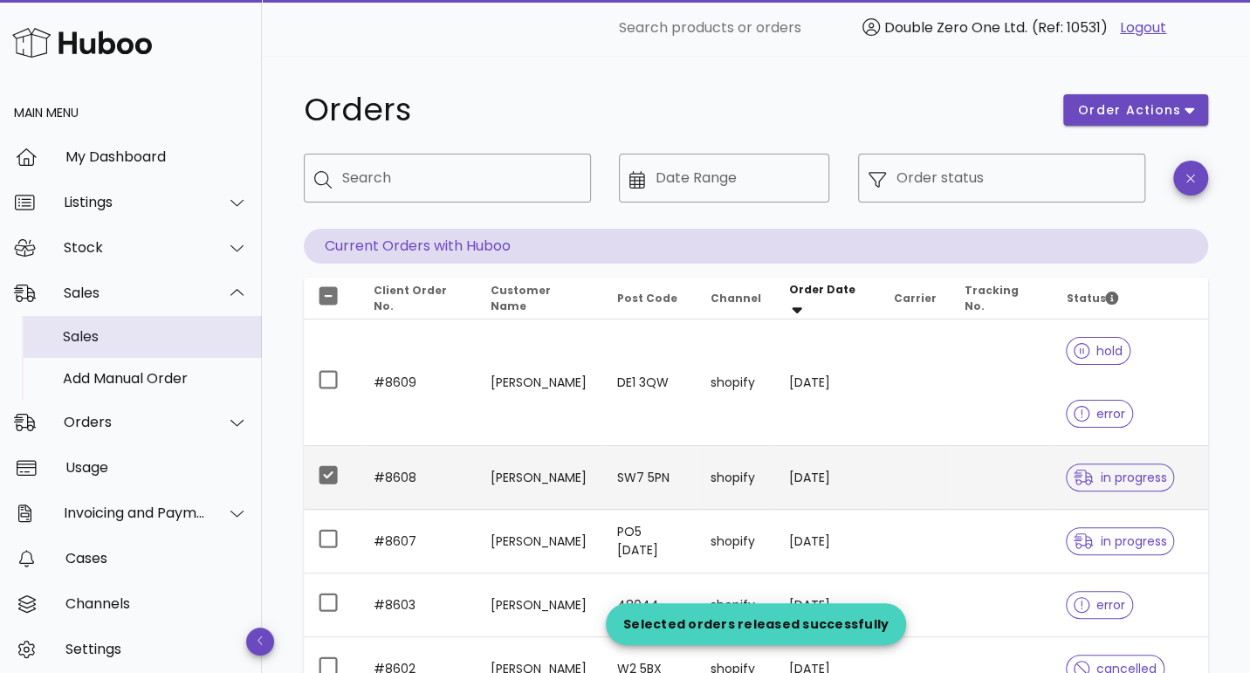
click at [119, 338] on div "Sales" at bounding box center [155, 336] width 185 height 17
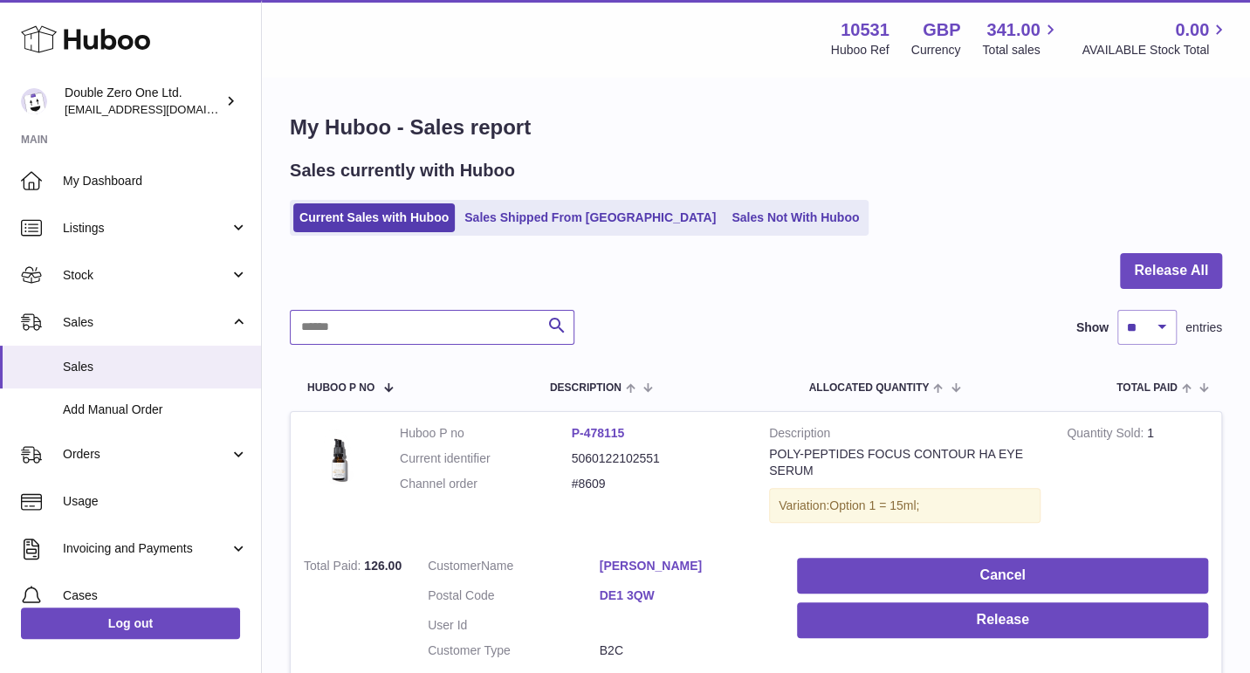
click at [409, 343] on input "text" at bounding box center [432, 327] width 285 height 35
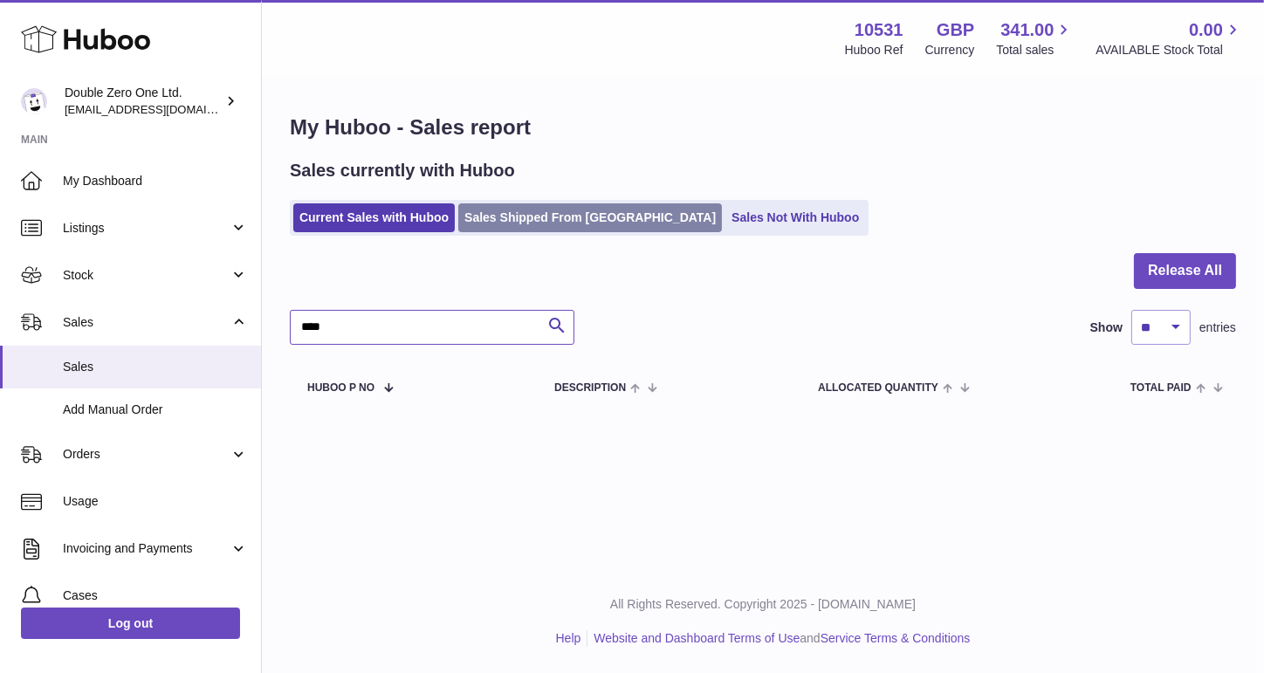
type input "****"
click at [532, 212] on link "Sales Shipped From [GEOGRAPHIC_DATA]" at bounding box center [590, 217] width 264 height 29
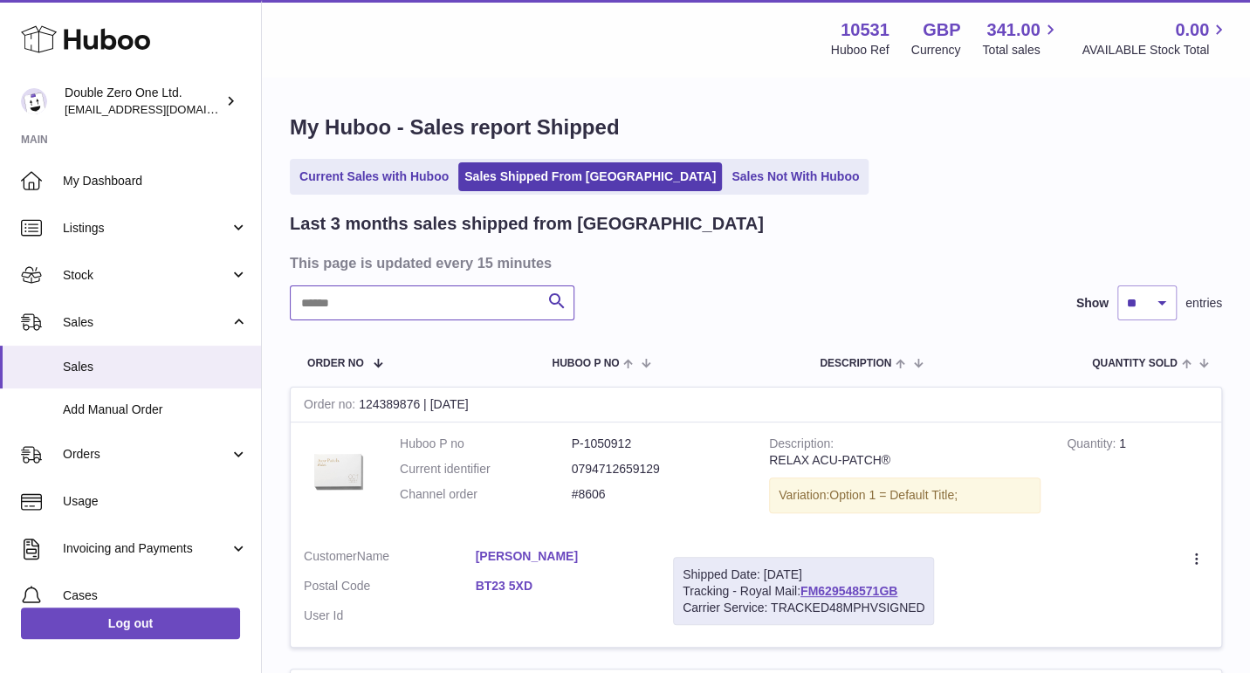
click at [375, 308] on input "text" at bounding box center [432, 302] width 285 height 35
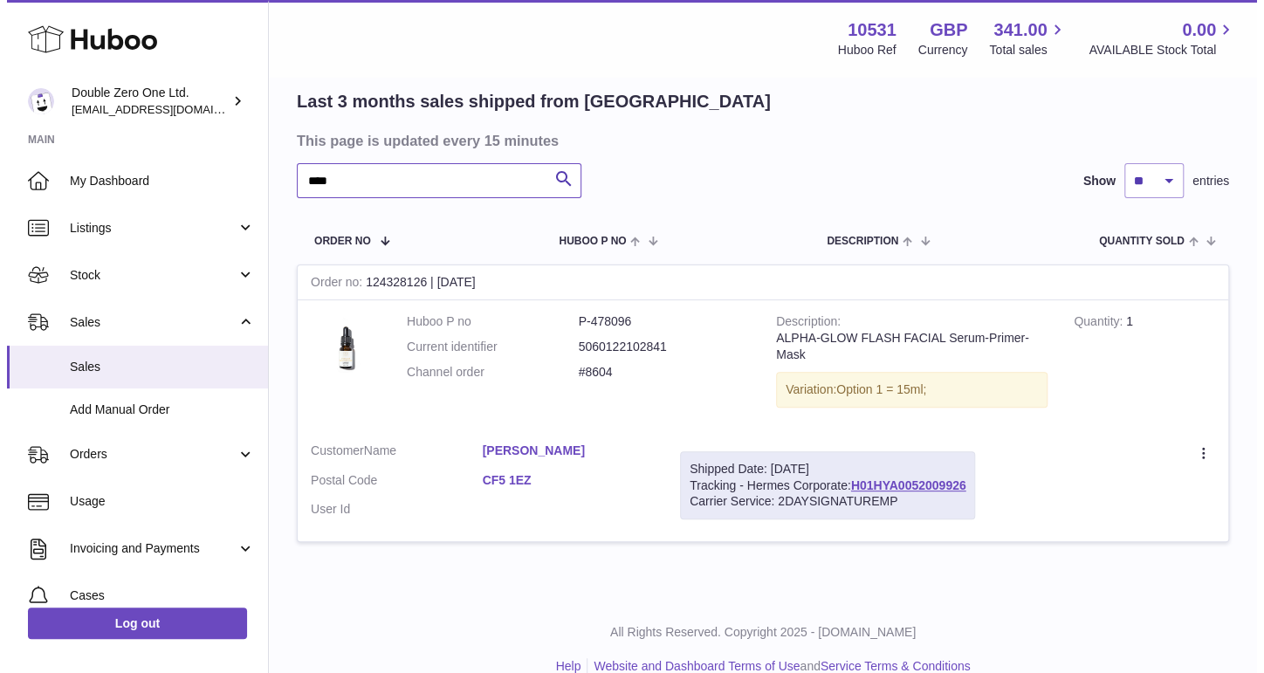
scroll to position [147, 0]
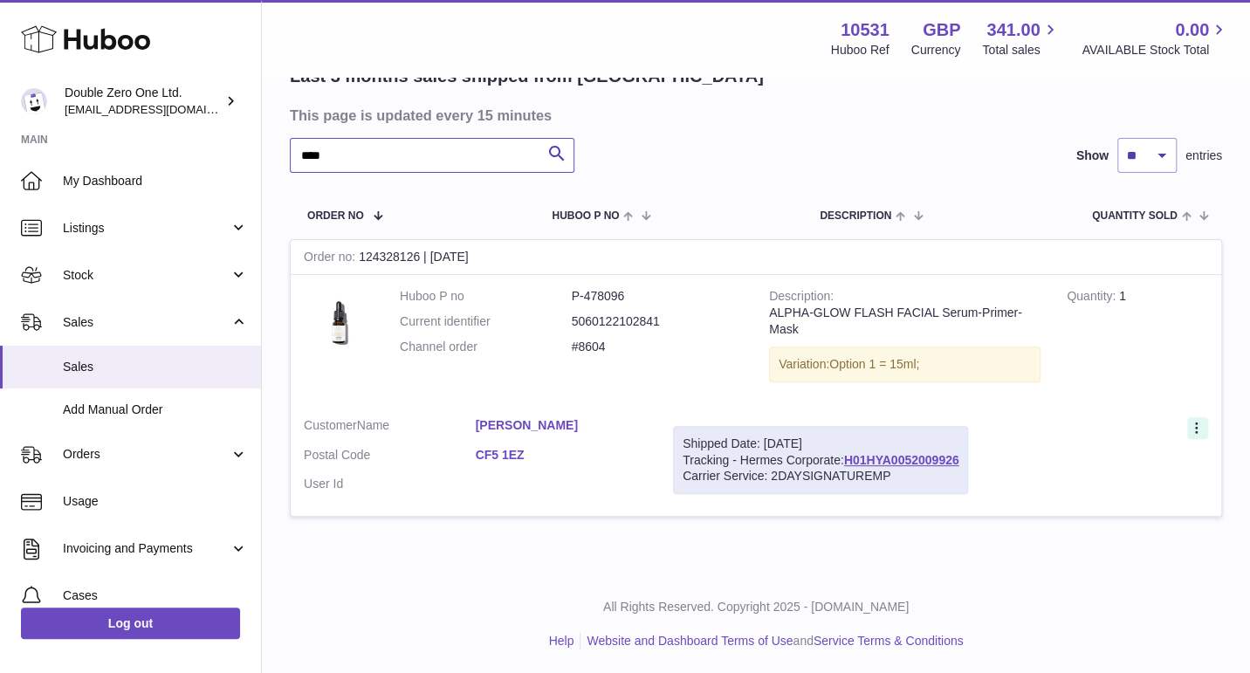
type input "****"
click at [1196, 423] on icon at bounding box center [1198, 429] width 20 height 17
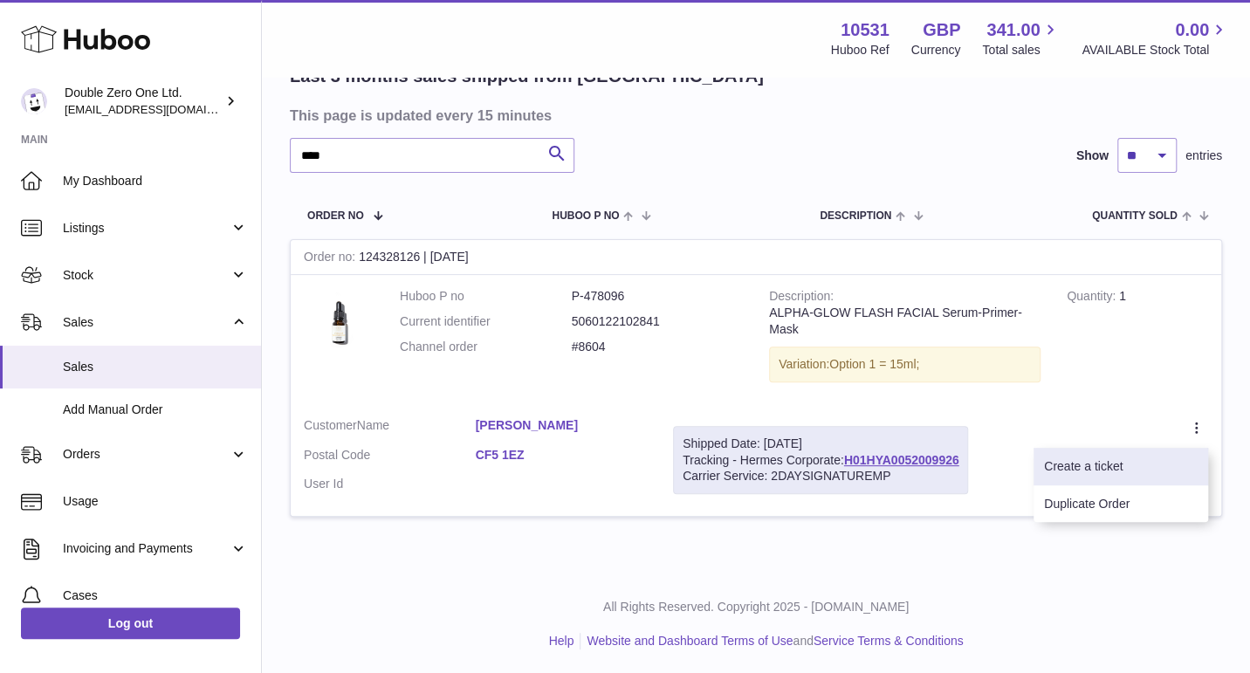
click at [1118, 472] on li "Create a ticket" at bounding box center [1120, 467] width 175 height 38
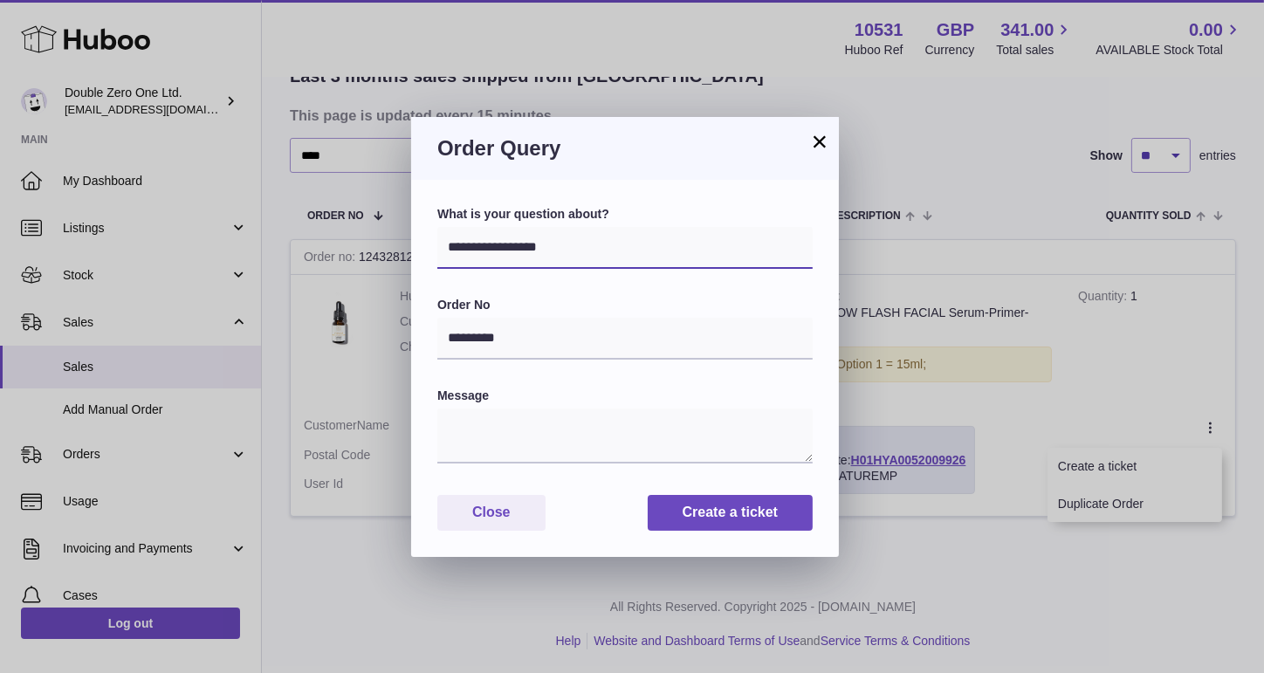
select select "**********"
click option "**********" at bounding box center [0, 0] width 0 height 0
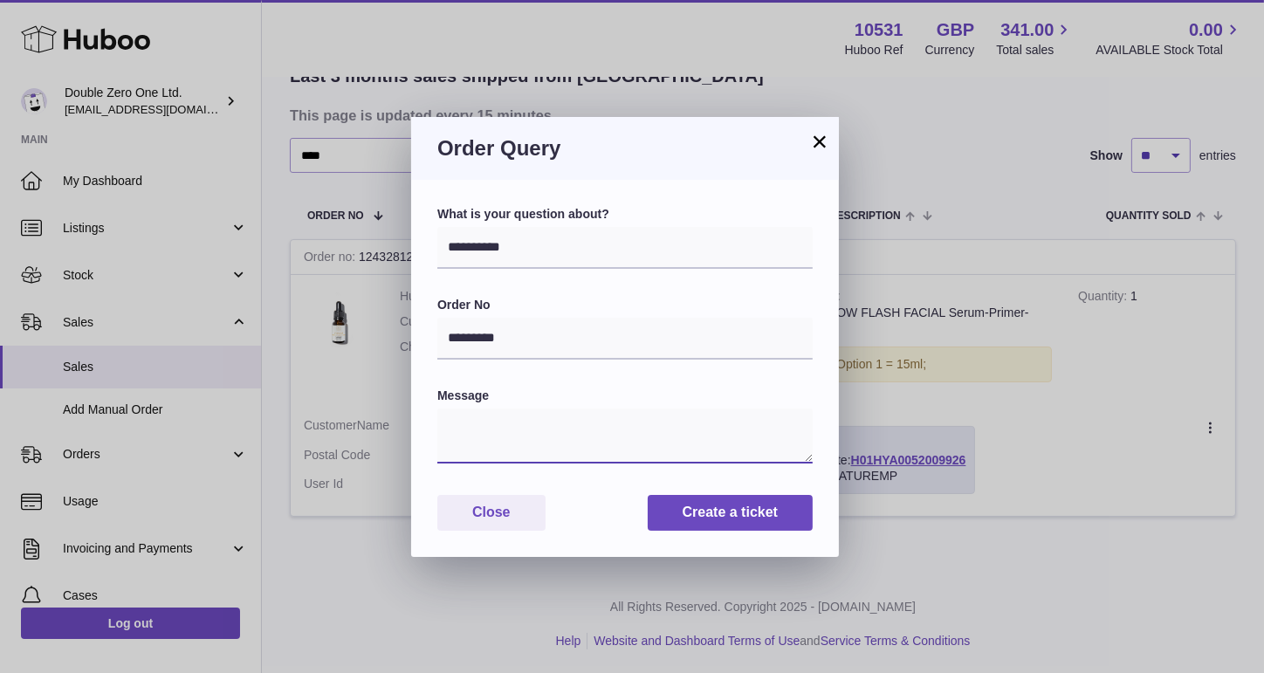
click at [512, 422] on textarea at bounding box center [624, 435] width 375 height 55
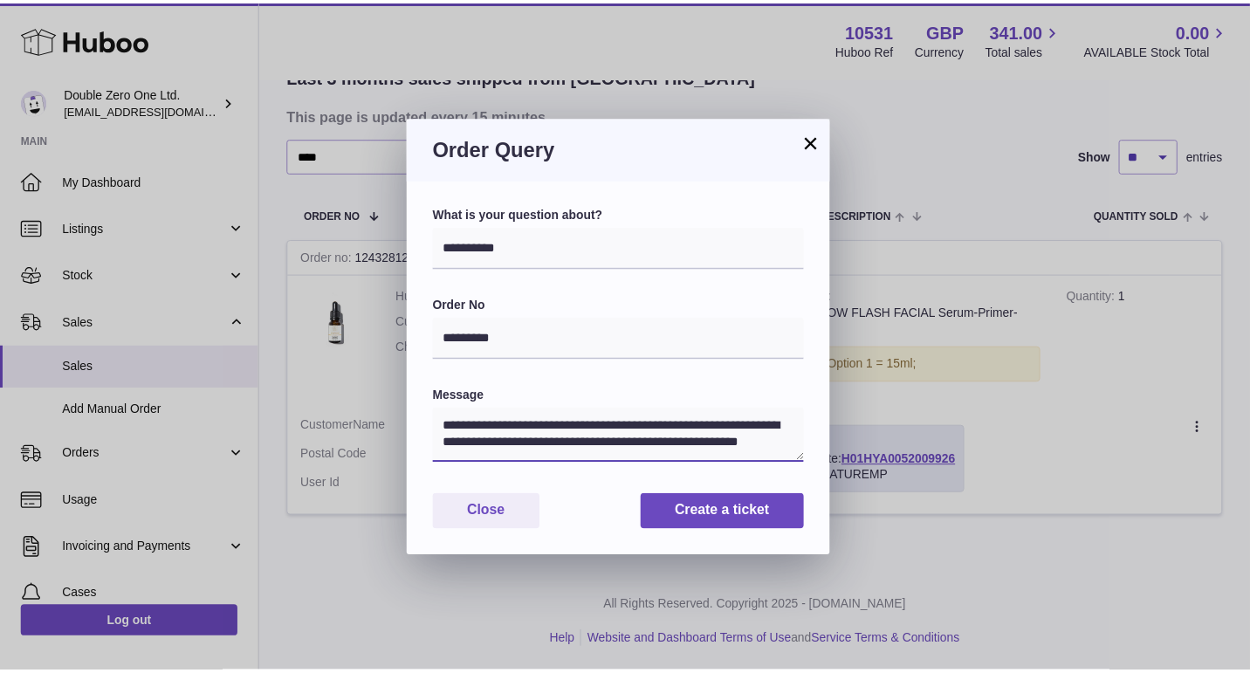
scroll to position [7, 0]
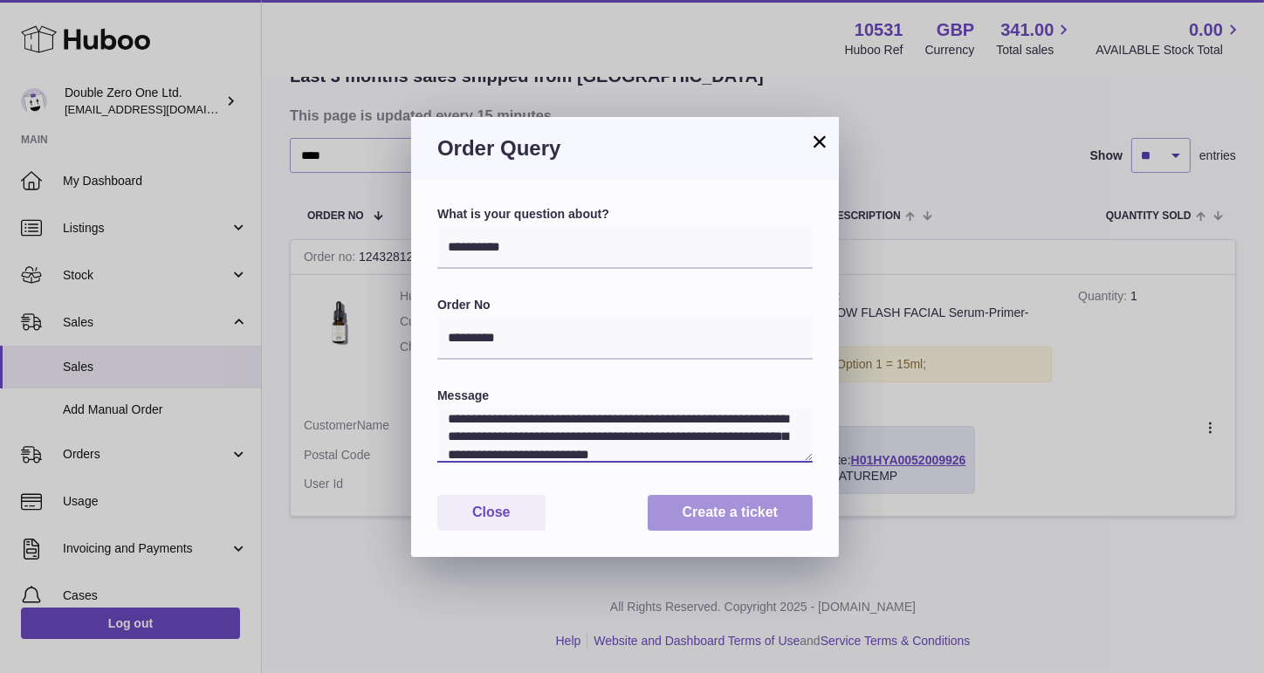
type textarea "**********"
click at [714, 520] on button "Create a ticket" at bounding box center [730, 513] width 165 height 36
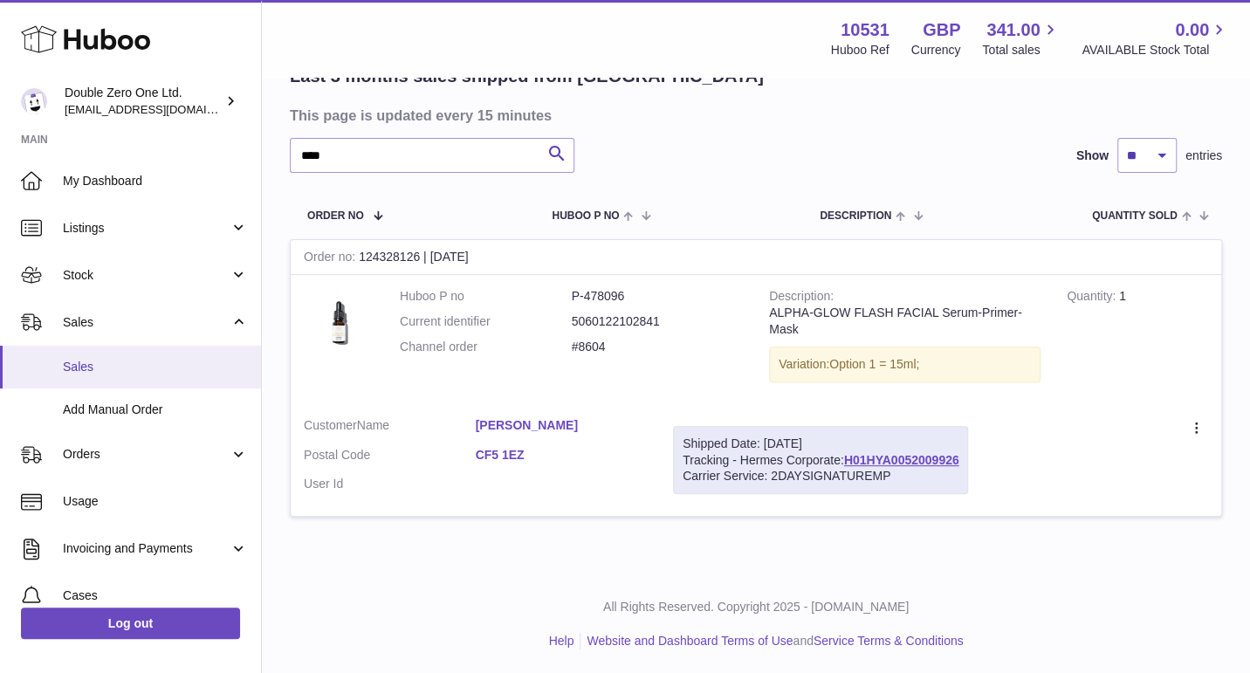
click at [80, 361] on span "Sales" at bounding box center [155, 367] width 185 height 17
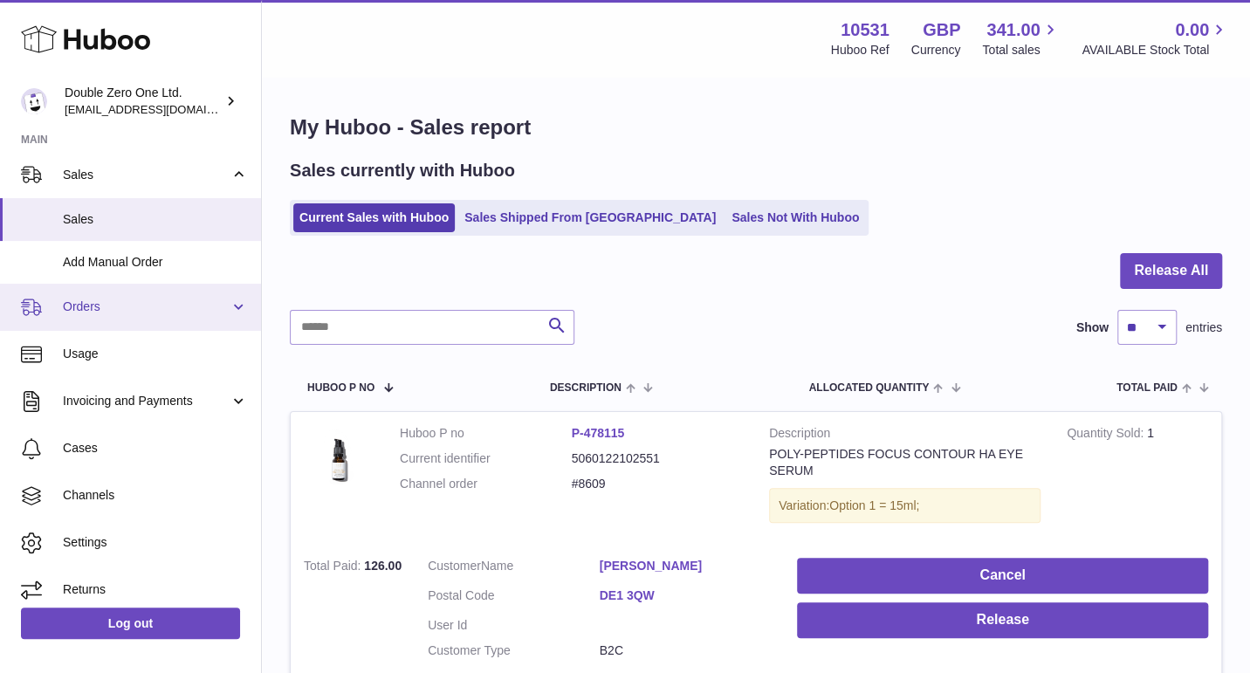
scroll to position [151, 0]
